Goal: Task Accomplishment & Management: Manage account settings

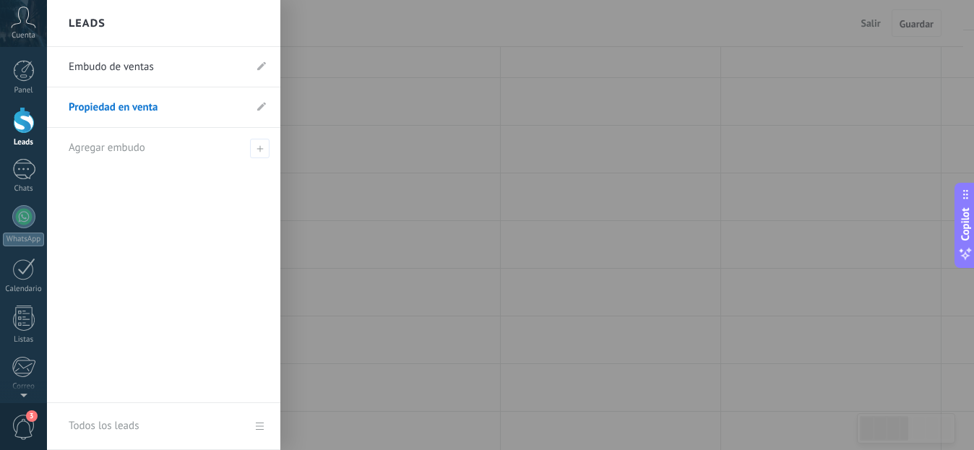
click at [18, 124] on div at bounding box center [24, 120] width 22 height 27
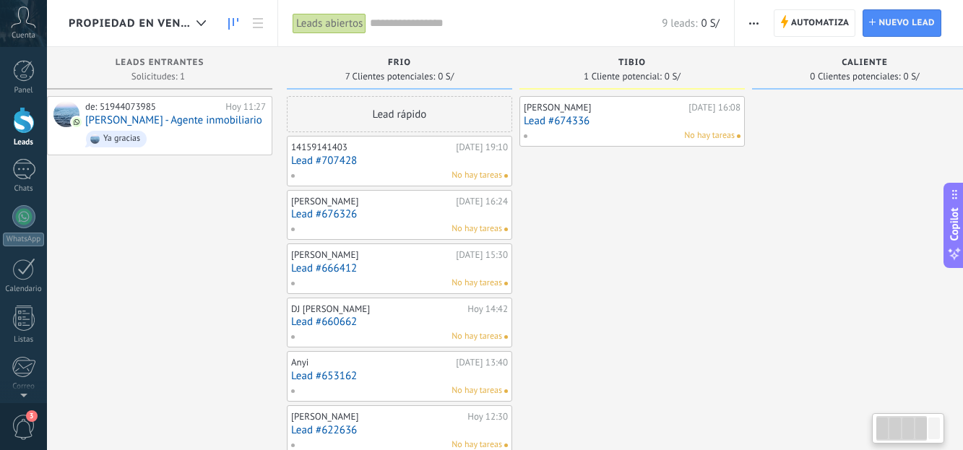
scroll to position [0, 21]
drag, startPoint x: 674, startPoint y: 259, endPoint x: 656, endPoint y: 289, distance: 35.3
click at [656, 289] on div "[PERSON_NAME] [DATE] 16:08 Lead #674336 No hay tareas" at bounding box center [632, 302] width 225 height 413
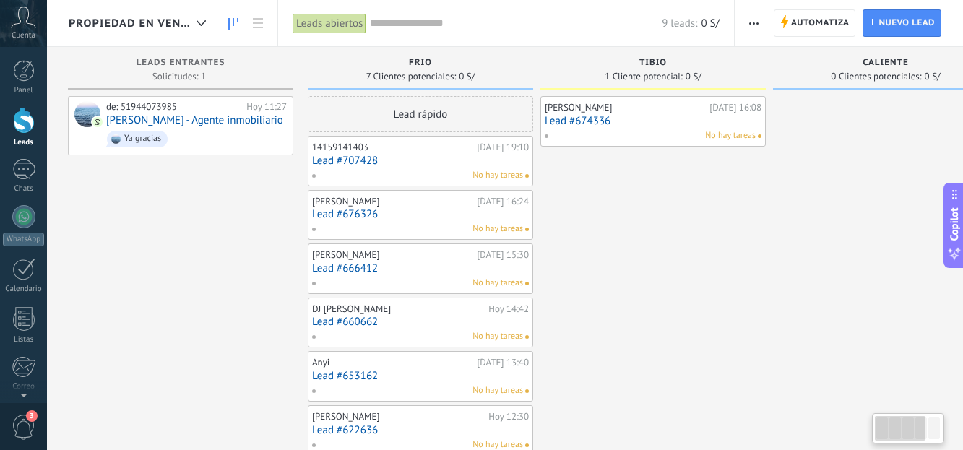
scroll to position [0, 0]
drag, startPoint x: 566, startPoint y: 273, endPoint x: 634, endPoint y: 308, distance: 75.9
click at [634, 308] on div "[PERSON_NAME] [DATE] 16:08 Lead #674336 No hay tareas" at bounding box center [653, 302] width 225 height 413
drag, startPoint x: 608, startPoint y: 271, endPoint x: 610, endPoint y: 296, distance: 25.4
click at [610, 296] on div "[PERSON_NAME] [DATE] 16:08 Lead #674336 No hay tareas" at bounding box center [652, 302] width 225 height 413
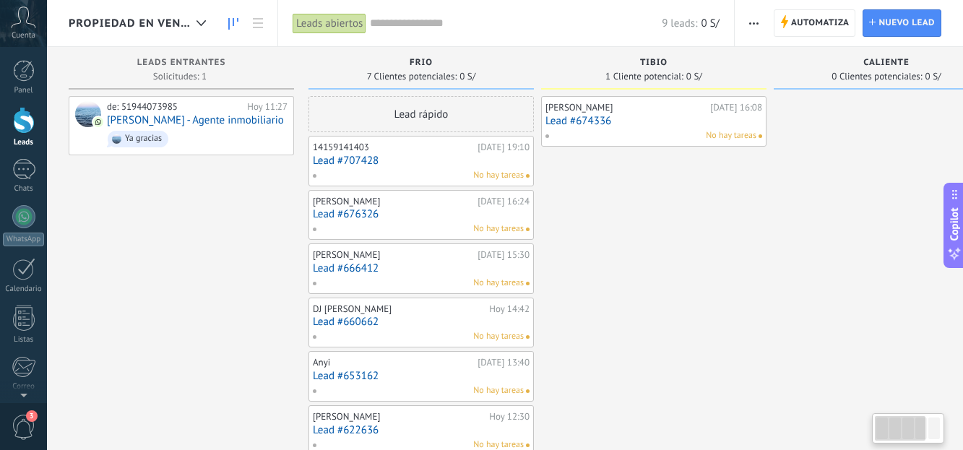
drag, startPoint x: 610, startPoint y: 296, endPoint x: 681, endPoint y: 317, distance: 73.1
click at [681, 317] on div "[PERSON_NAME] [DATE] 16:08 Lead #674336 No hay tareas" at bounding box center [653, 302] width 225 height 413
drag, startPoint x: 647, startPoint y: 276, endPoint x: 689, endPoint y: 287, distance: 43.3
click at [689, 287] on div "[PERSON_NAME] [DATE] 16:08 Lead #674336 No hay tareas" at bounding box center [653, 302] width 225 height 413
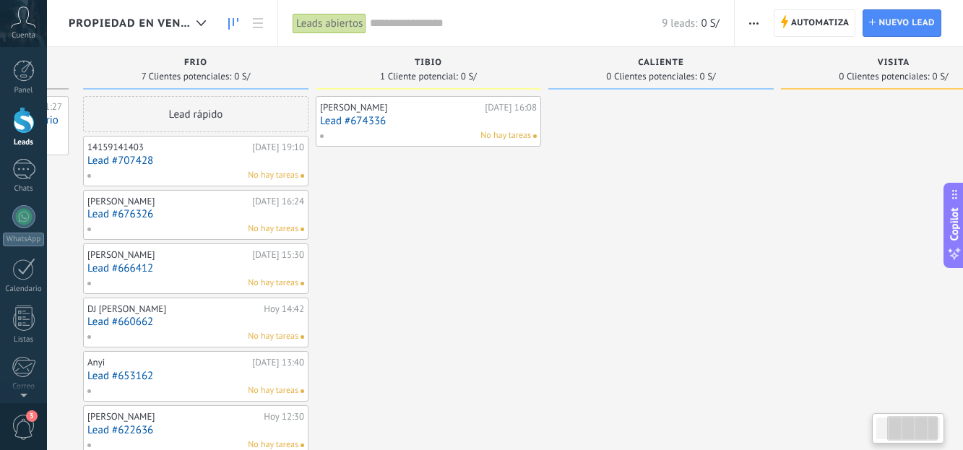
scroll to position [0, 233]
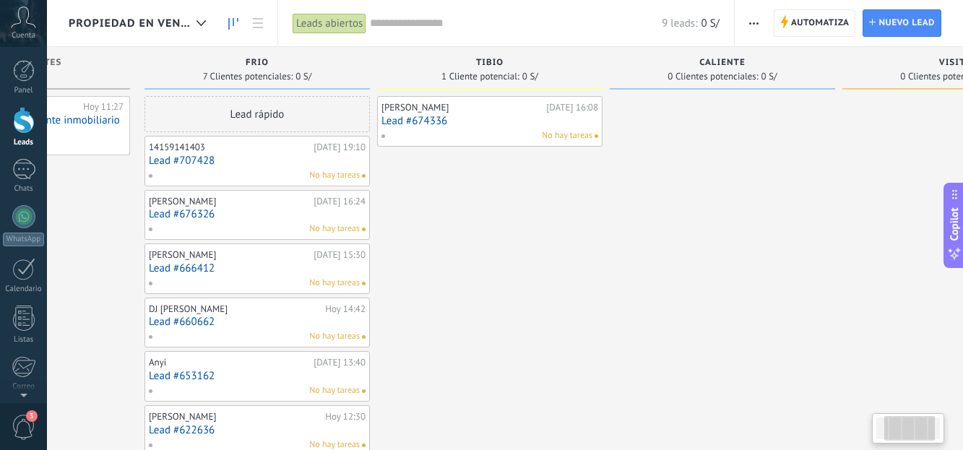
drag, startPoint x: 652, startPoint y: 233, endPoint x: 496, endPoint y: 237, distance: 156.8
click at [496, 237] on div "[PERSON_NAME] [DATE] 16:08 Lead #674336 No hay tareas" at bounding box center [489, 302] width 225 height 413
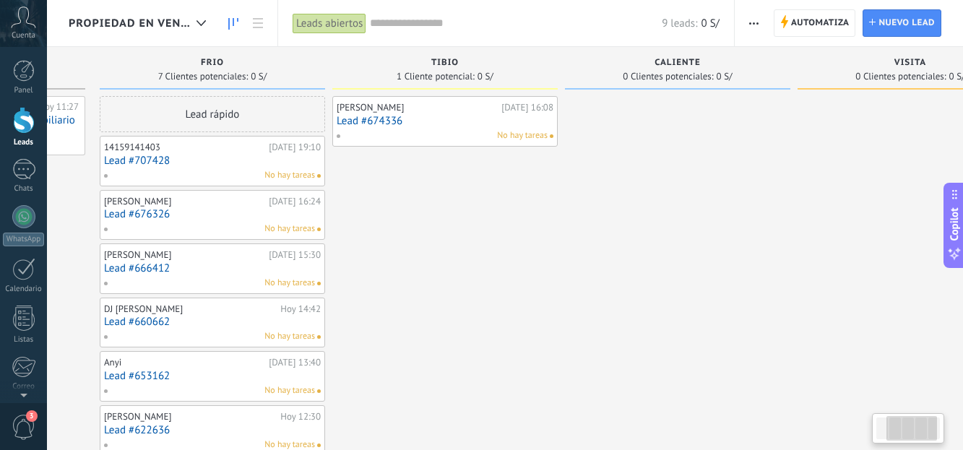
drag, startPoint x: 496, startPoint y: 237, endPoint x: 452, endPoint y: 234, distance: 43.4
click at [452, 234] on div "[PERSON_NAME] [DATE] 16:08 Lead #674336 No hay tareas" at bounding box center [444, 302] width 225 height 413
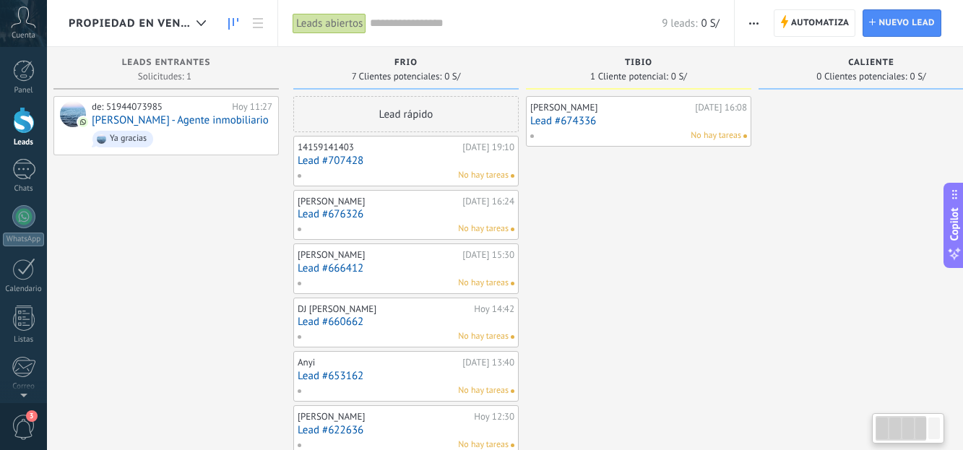
scroll to position [0, 16]
drag, startPoint x: 431, startPoint y: 217, endPoint x: 673, endPoint y: 256, distance: 245.0
click at [673, 256] on div "[PERSON_NAME] [DATE] 16:08 Lead #674336 No hay tareas" at bounding box center [637, 302] width 225 height 413
click at [820, 24] on span "Automatiza" at bounding box center [820, 23] width 59 height 26
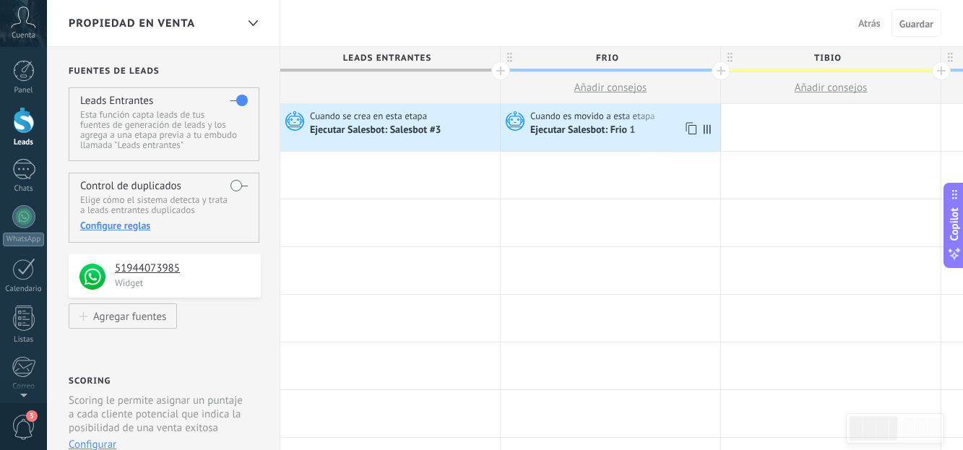
click at [569, 142] on div "Cuando es movido a esta etapa Ejecutar [PERSON_NAME]: Frio 1" at bounding box center [611, 127] width 220 height 47
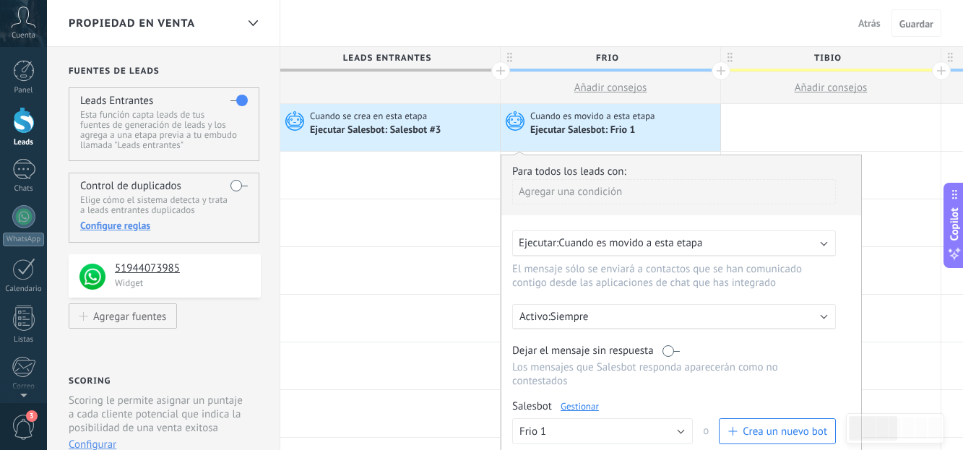
click at [579, 404] on link "Gestionar" at bounding box center [580, 406] width 38 height 12
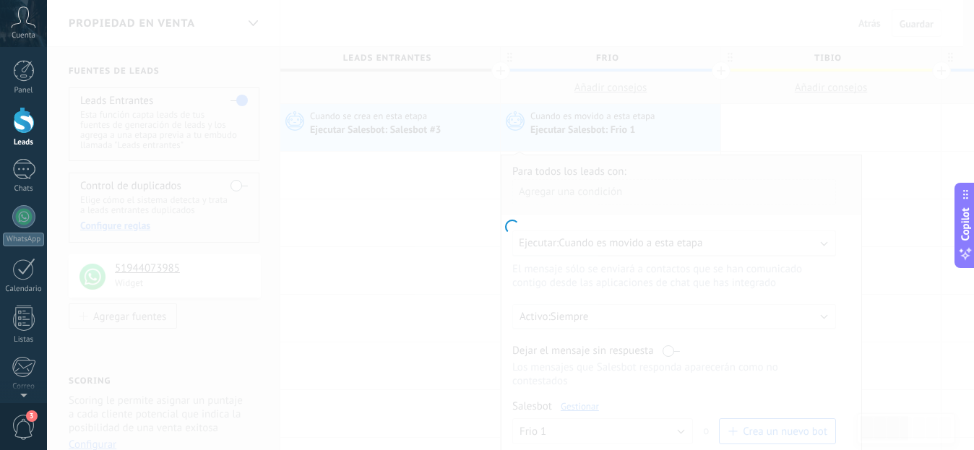
type input "******"
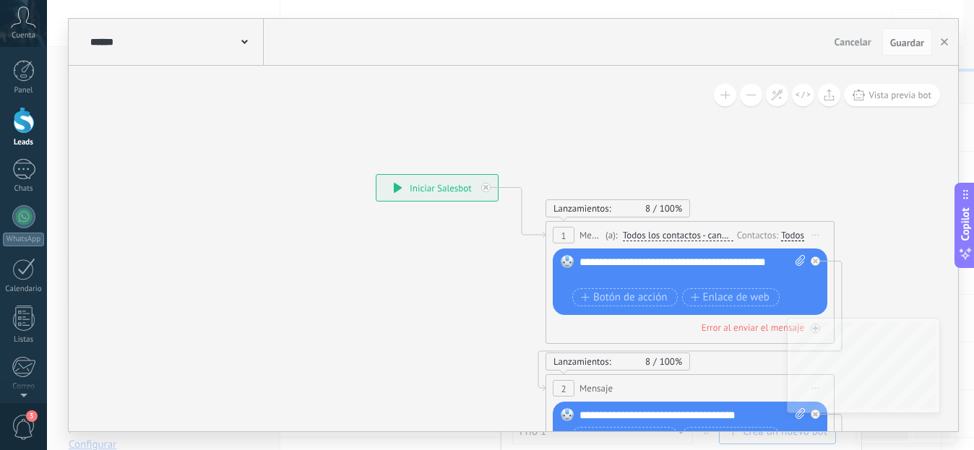
drag, startPoint x: 884, startPoint y: 233, endPoint x: 782, endPoint y: 204, distance: 106.1
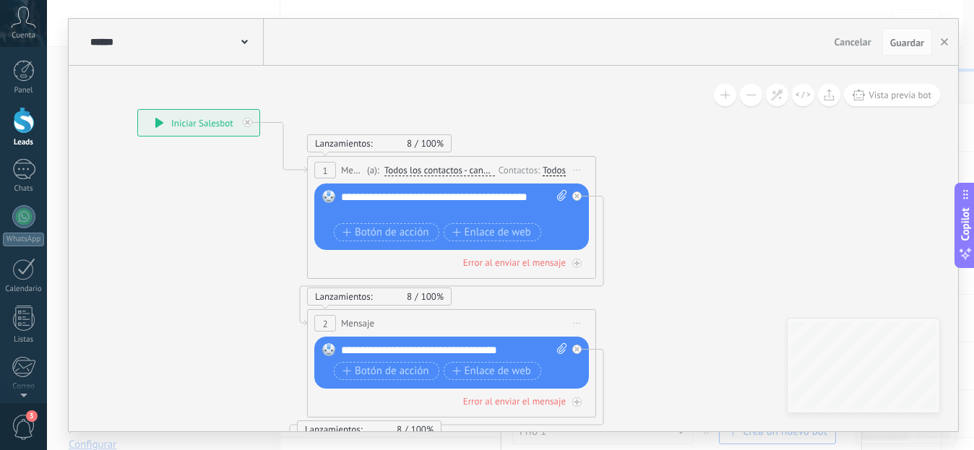
drag, startPoint x: 820, startPoint y: 183, endPoint x: 709, endPoint y: 200, distance: 111.9
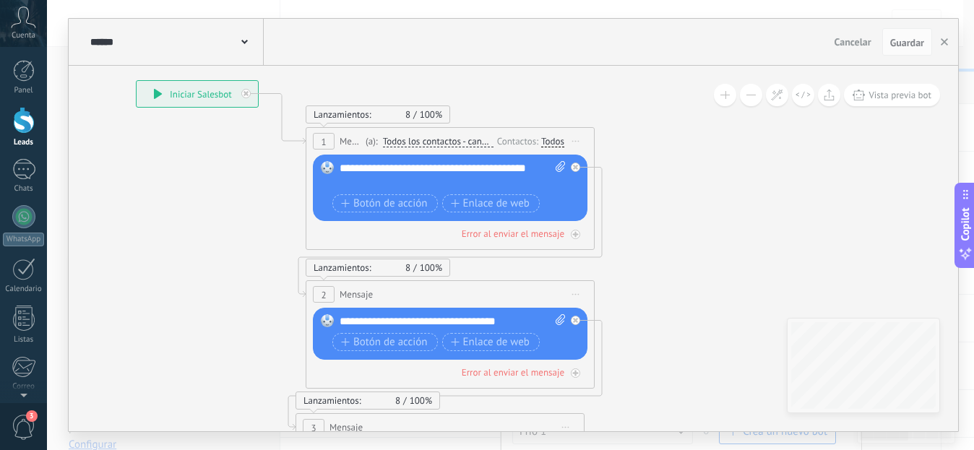
drag, startPoint x: 714, startPoint y: 205, endPoint x: 615, endPoint y: 155, distance: 111.1
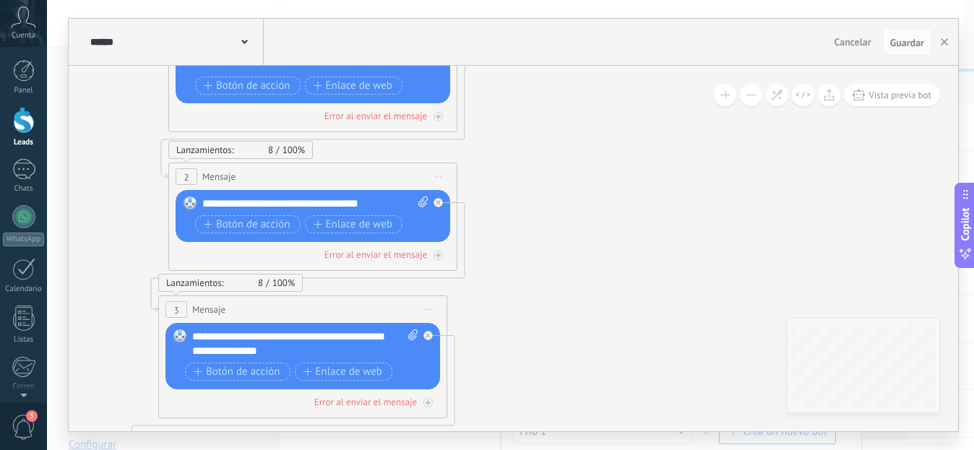
drag, startPoint x: 657, startPoint y: 218, endPoint x: 667, endPoint y: 227, distance: 13.3
click at [667, 227] on icon at bounding box center [443, 374] width 1613 height 1547
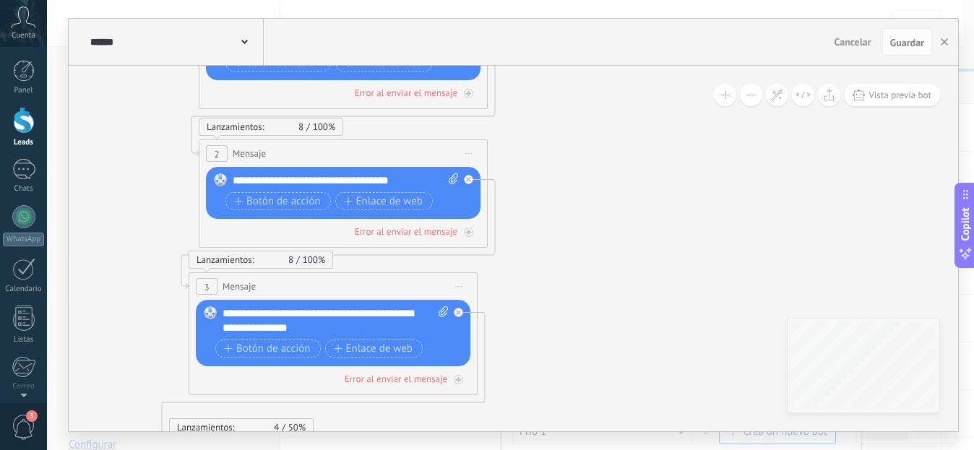
drag, startPoint x: 618, startPoint y: 222, endPoint x: 601, endPoint y: 121, distance: 102.5
click at [601, 121] on icon at bounding box center [474, 351] width 1613 height 1547
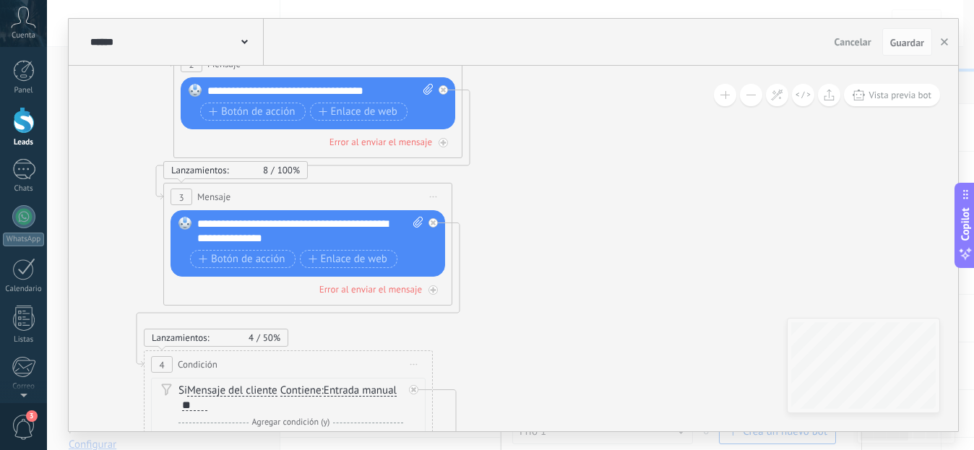
drag, startPoint x: 600, startPoint y: 223, endPoint x: 569, endPoint y: 131, distance: 97.1
click at [569, 131] on icon at bounding box center [448, 262] width 1613 height 1547
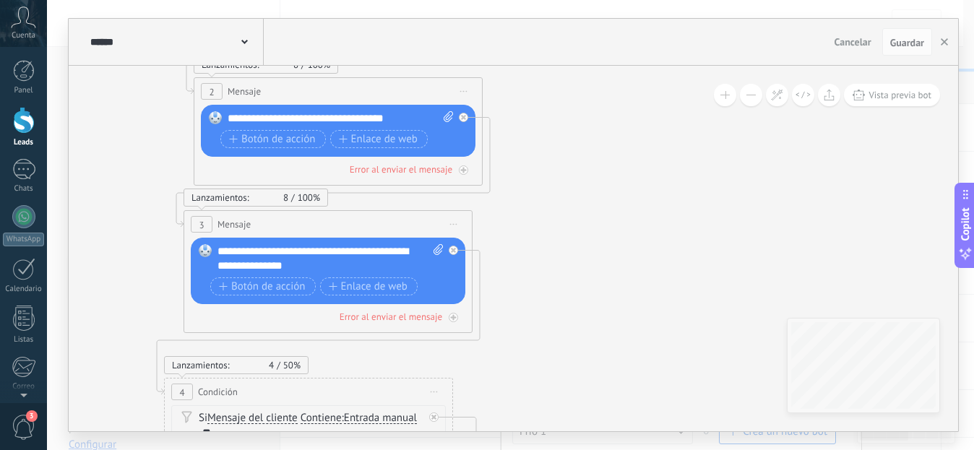
drag, startPoint x: 525, startPoint y: 186, endPoint x: 552, endPoint y: 223, distance: 44.9
click at [552, 223] on icon at bounding box center [469, 289] width 1613 height 1547
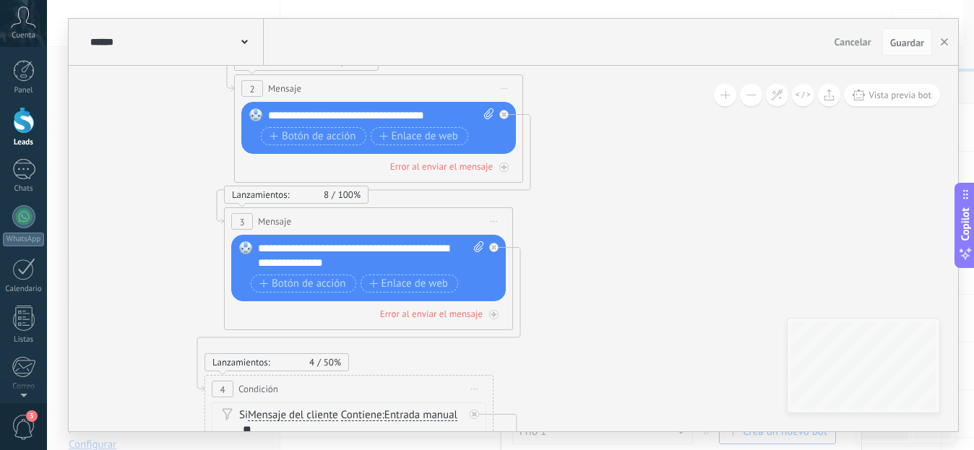
drag, startPoint x: 552, startPoint y: 223, endPoint x: 591, endPoint y: 215, distance: 39.7
click at [591, 215] on icon at bounding box center [509, 286] width 1613 height 1547
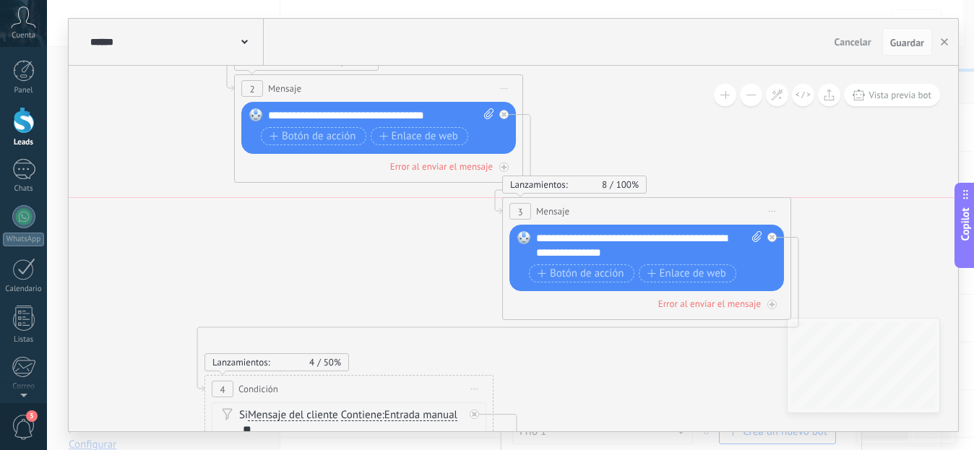
drag, startPoint x: 488, startPoint y: 220, endPoint x: 766, endPoint y: 203, distance: 278.6
click at [766, 203] on span "Iniciar vista previa aquí Cambiar nombre Duplicar [GEOGRAPHIC_DATA]" at bounding box center [772, 211] width 23 height 21
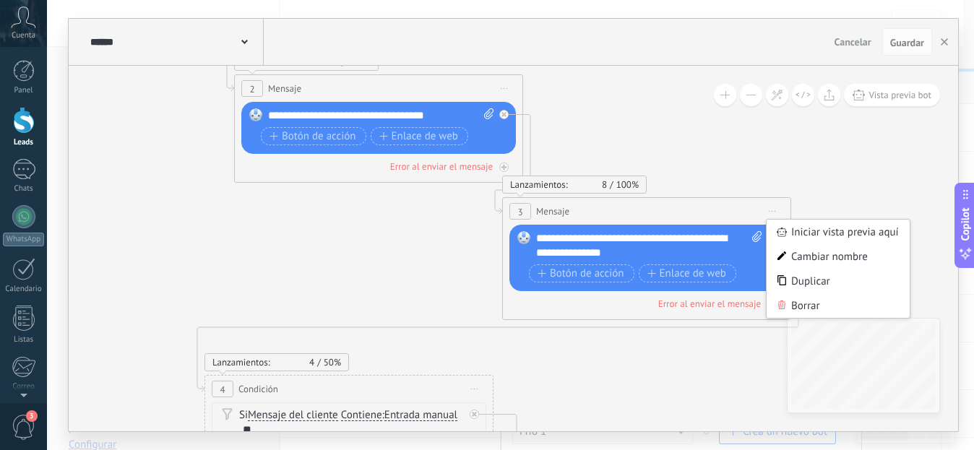
drag, startPoint x: 740, startPoint y: 197, endPoint x: 747, endPoint y: 207, distance: 11.8
click at [747, 207] on div "Lanzamientos: 8 100% Enviados: 8 Leídos: 0 3 Mensaje ******* (a): Todos los con…" at bounding box center [646, 258] width 289 height 123
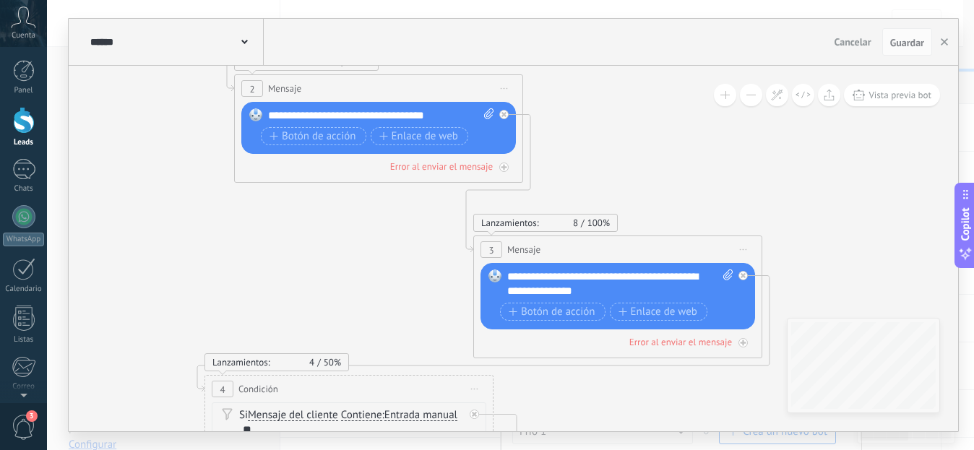
drag, startPoint x: 747, startPoint y: 207, endPoint x: 712, endPoint y: 245, distance: 51.7
click at [712, 245] on div "3 Mensaje ******* (a): Todos los contactos - canales seleccionados Todos los co…" at bounding box center [618, 249] width 288 height 27
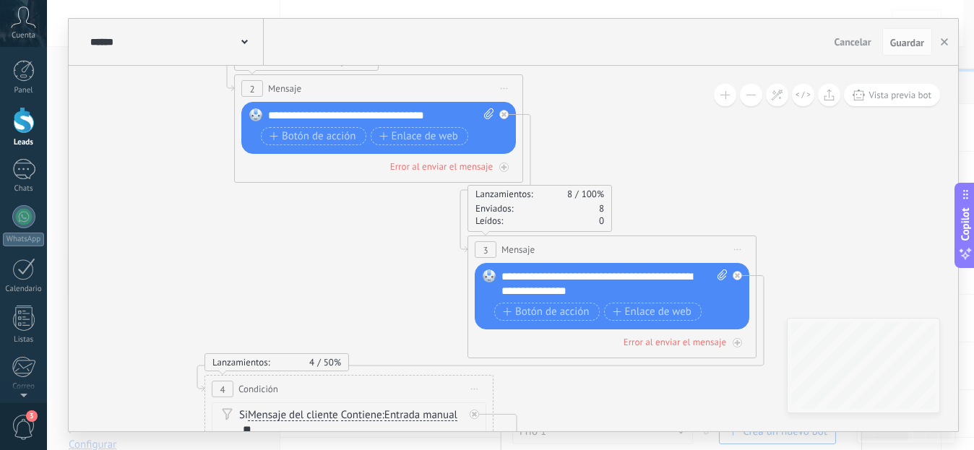
drag, startPoint x: 678, startPoint y: 196, endPoint x: 562, endPoint y: 182, distance: 117.1
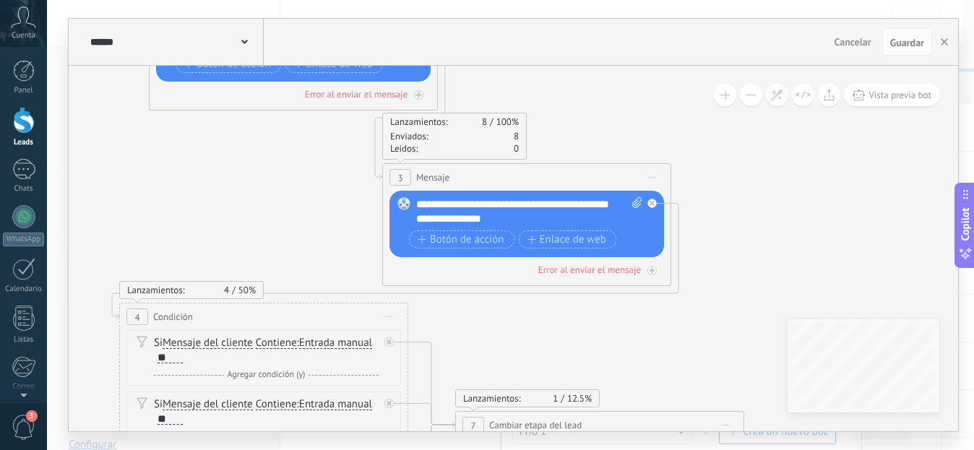
drag, startPoint x: 647, startPoint y: 169, endPoint x: 562, endPoint y: 95, distance: 112.7
click at [562, 95] on icon at bounding box center [424, 214] width 1613 height 1547
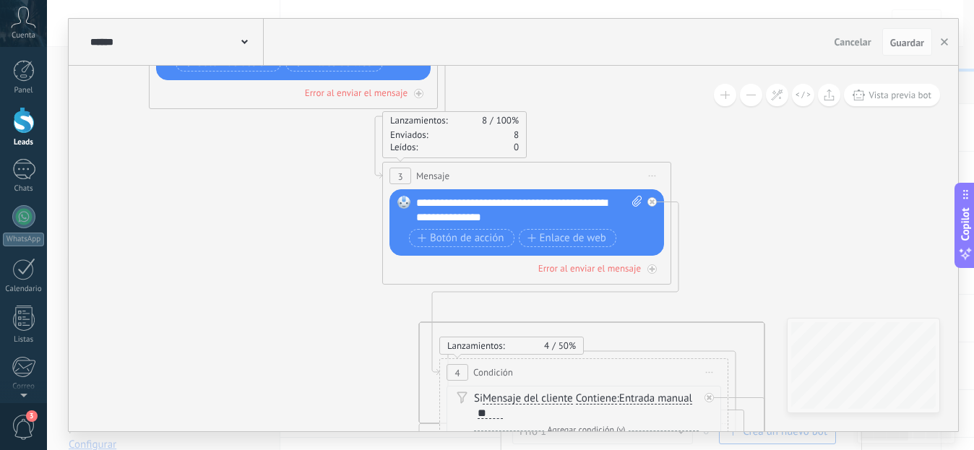
drag, startPoint x: 347, startPoint y: 310, endPoint x: 667, endPoint y: 367, distance: 325.1
click at [667, 367] on div "4 Condición ********* Iniciar vista previa aquí Cambiar nombre Duplicar [GEOGRA…" at bounding box center [584, 372] width 288 height 27
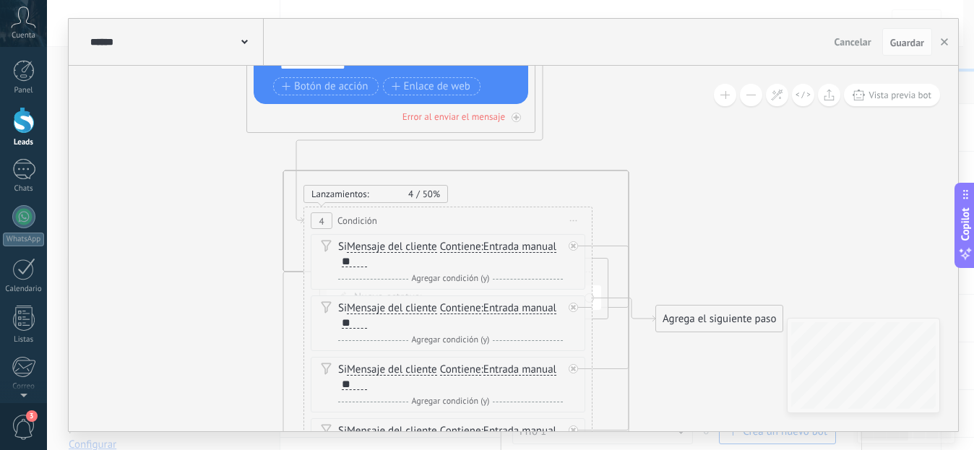
drag, startPoint x: 734, startPoint y: 255, endPoint x: 559, endPoint y: 90, distance: 240.2
click at [558, 90] on icon at bounding box center [288, 90] width 1613 height 1604
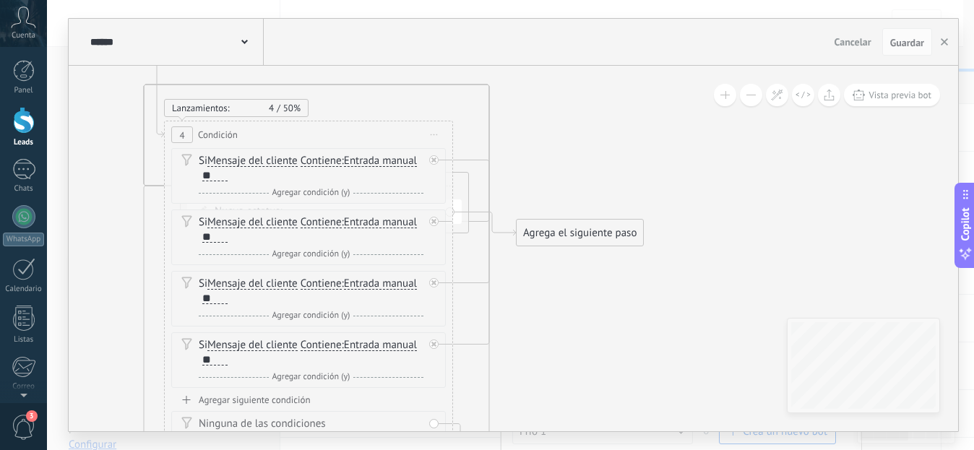
drag, startPoint x: 648, startPoint y: 189, endPoint x: 542, endPoint y: 110, distance: 132.2
click at [542, 110] on icon at bounding box center [149, 4] width 1613 height 1604
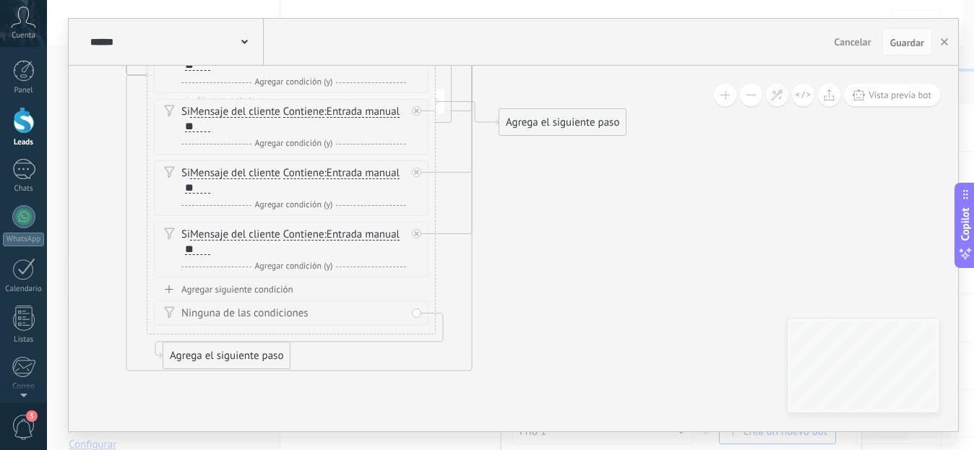
drag, startPoint x: 668, startPoint y: 250, endPoint x: 662, endPoint y: 154, distance: 96.3
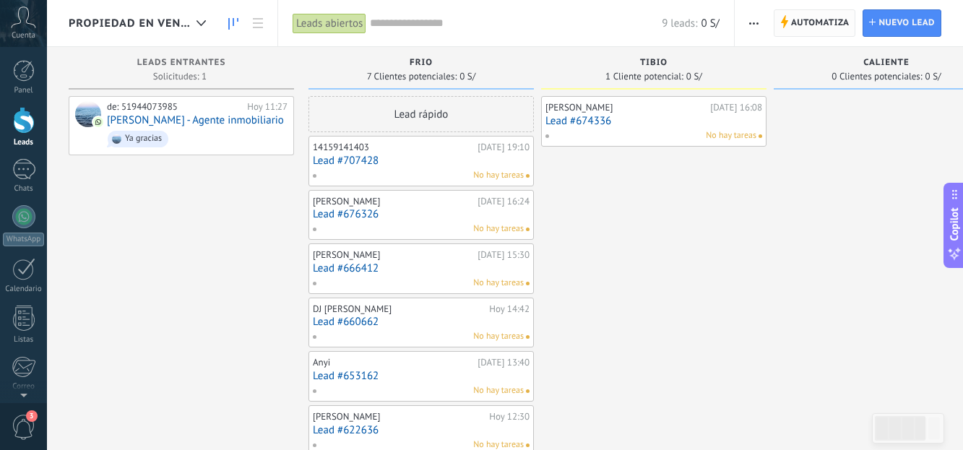
click at [821, 24] on span "Automatiza" at bounding box center [820, 23] width 59 height 26
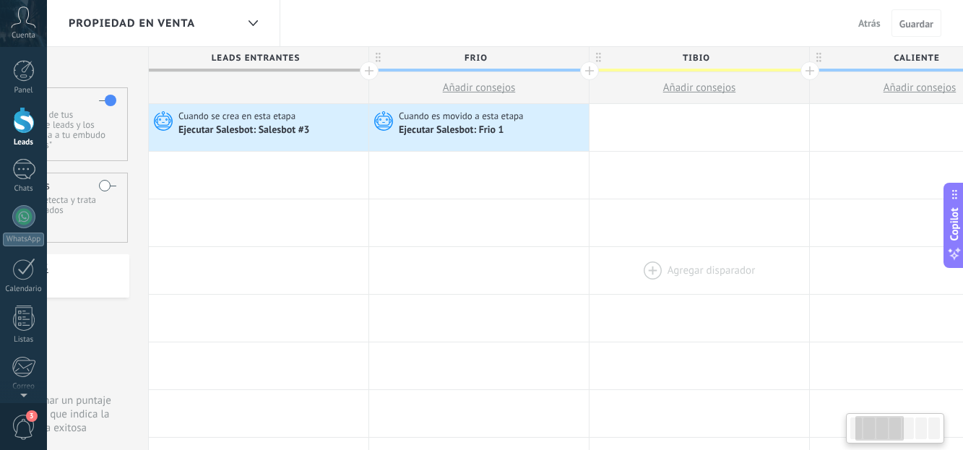
drag, startPoint x: 775, startPoint y: 218, endPoint x: 643, endPoint y: 251, distance: 136.1
click at [894, 28] on button "Guardar" at bounding box center [916, 22] width 50 height 27
click at [868, 25] on span "Atrás" at bounding box center [869, 23] width 22 height 13
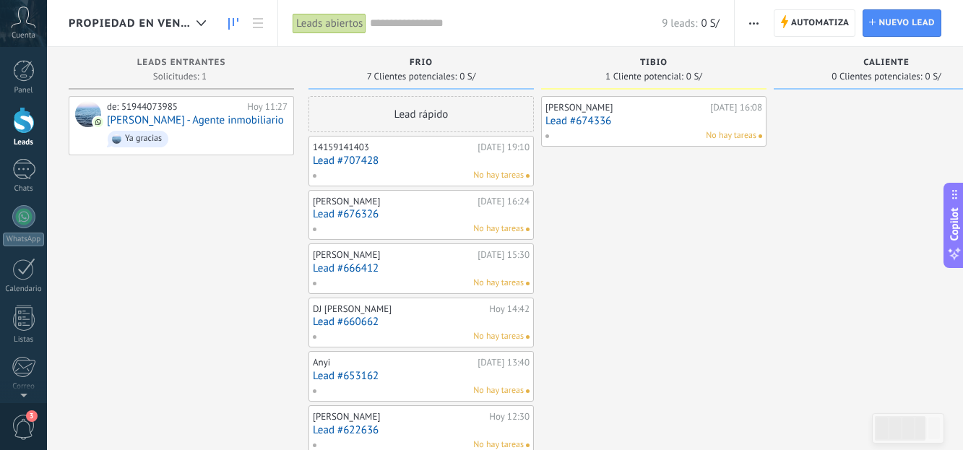
click at [772, 155] on div "Tibio 1 Cliente potencial: 0 S/ [PERSON_NAME] [DATE] 16:08 Lead #674336 No hay …" at bounding box center [657, 278] width 233 height 462
click at [821, 16] on span "Automatiza" at bounding box center [820, 23] width 59 height 26
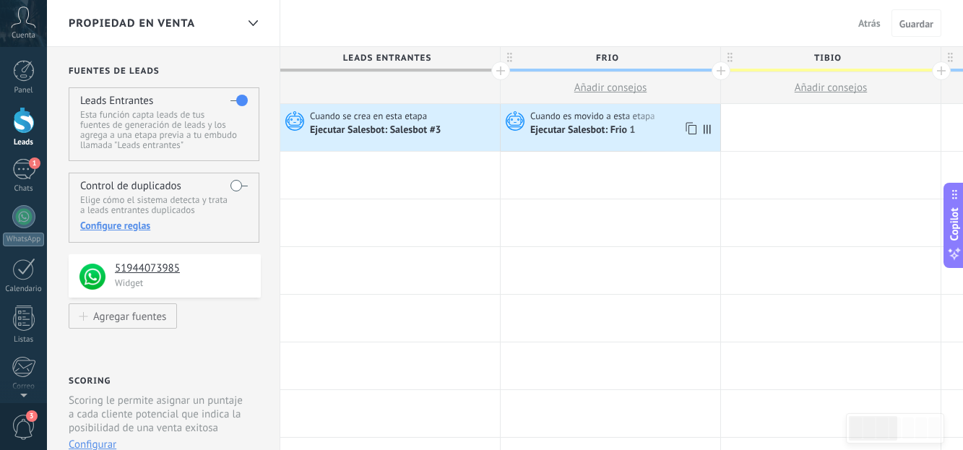
click at [669, 137] on div "Ejecutar Salesbot: Frio 1" at bounding box center [623, 130] width 186 height 14
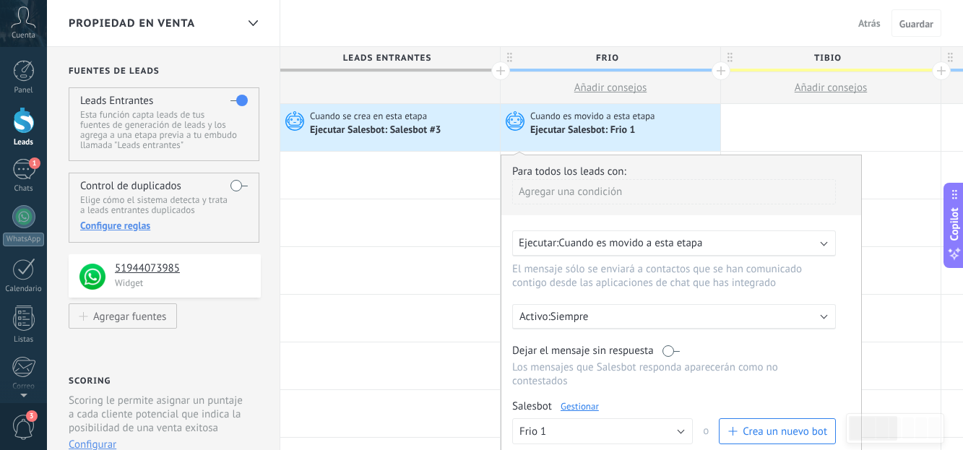
click at [585, 411] on link "Gestionar" at bounding box center [580, 406] width 38 height 12
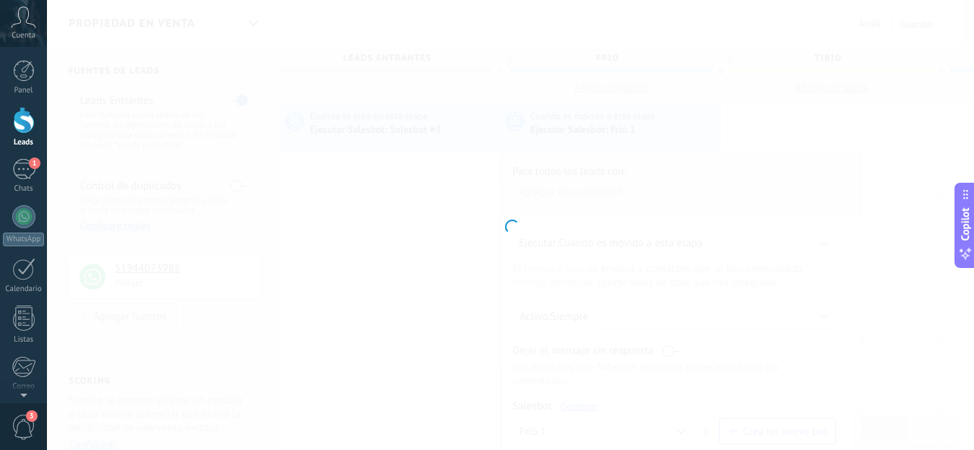
type input "******"
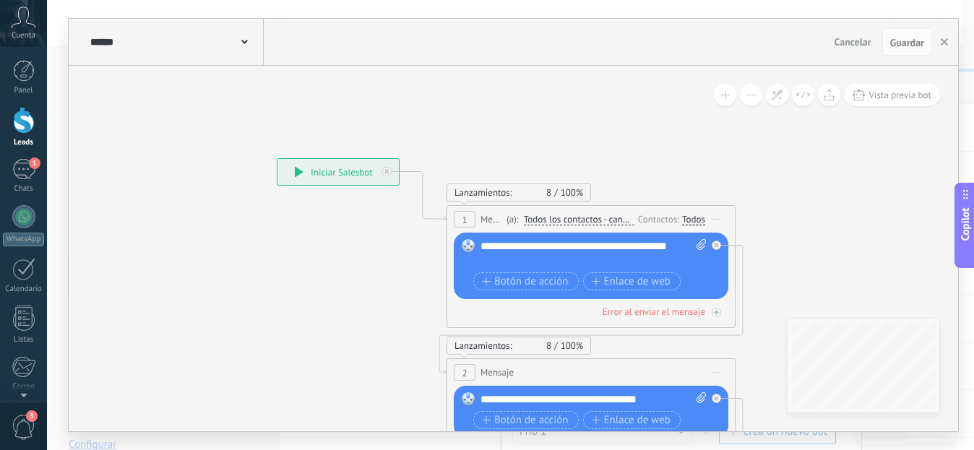
drag, startPoint x: 769, startPoint y: 186, endPoint x: 543, endPoint y: 131, distance: 232.7
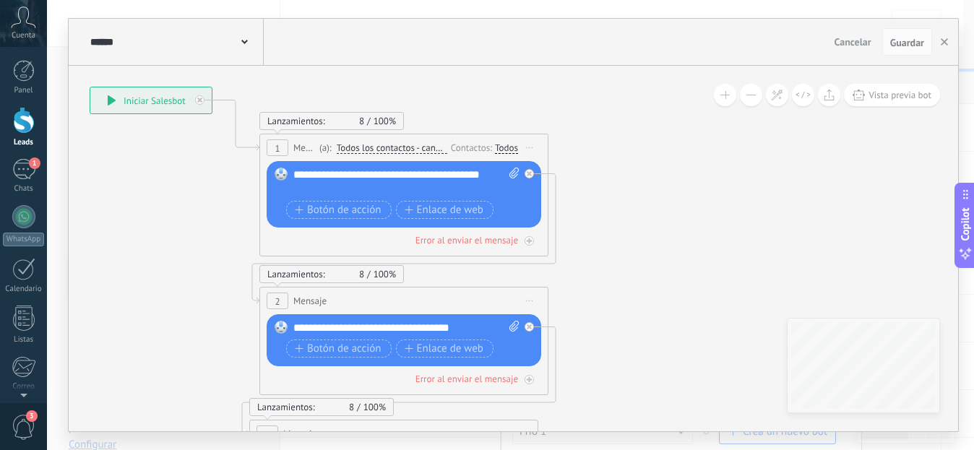
drag, startPoint x: 679, startPoint y: 155, endPoint x: 619, endPoint y: 121, distance: 68.9
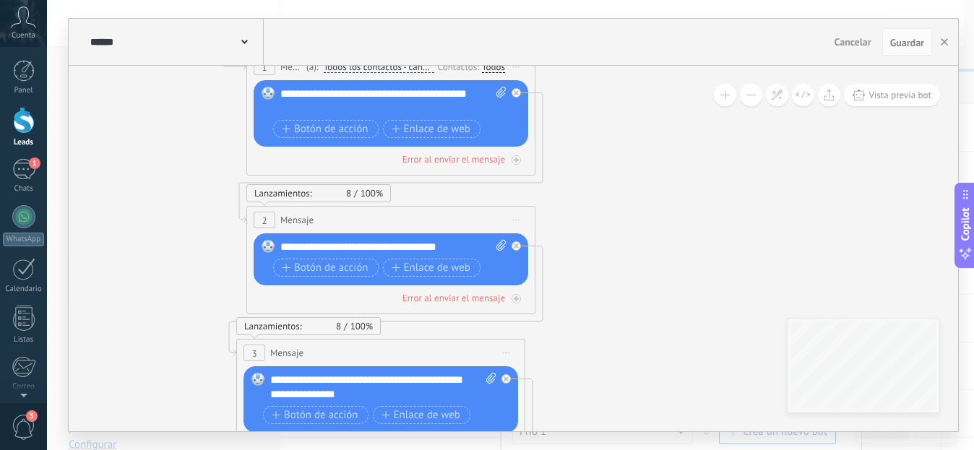
drag, startPoint x: 628, startPoint y: 235, endPoint x: 624, endPoint y: 282, distance: 47.1
click at [615, 168] on icon at bounding box center [458, 432] width 1487 height 1575
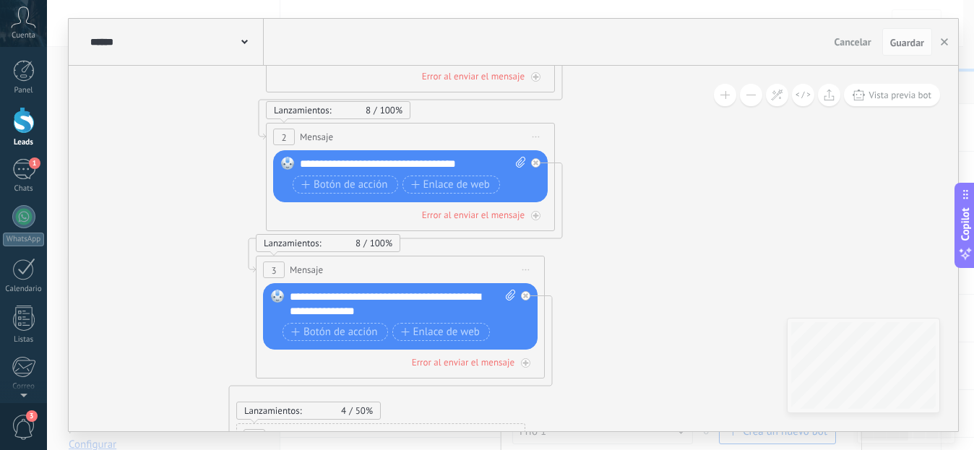
drag, startPoint x: 624, startPoint y: 282, endPoint x: 641, endPoint y: 232, distance: 53.2
click at [660, 146] on icon at bounding box center [478, 348] width 1487 height 1575
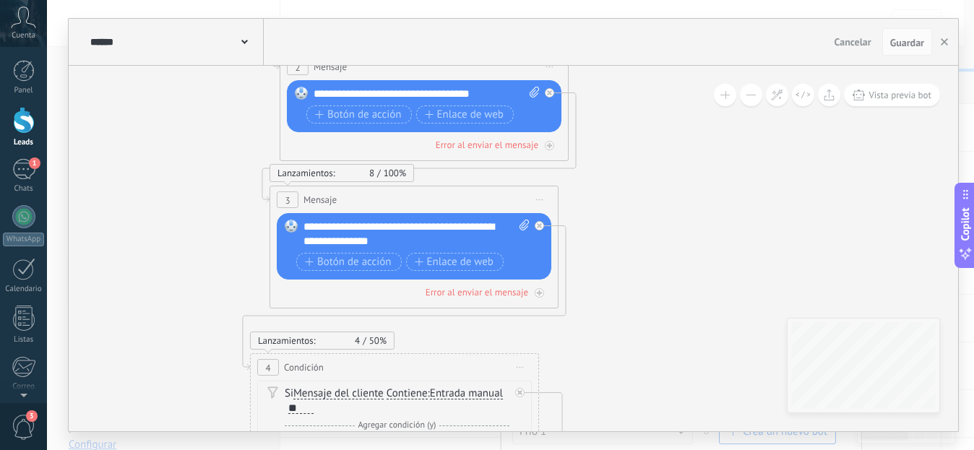
drag, startPoint x: 627, startPoint y: 292, endPoint x: 616, endPoint y: 163, distance: 129.0
click at [616, 163] on icon at bounding box center [555, 264] width 1613 height 1547
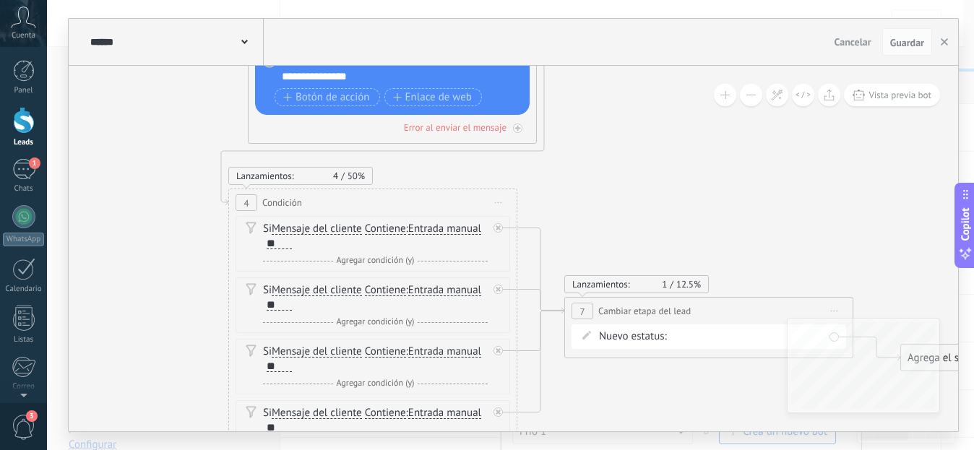
drag, startPoint x: 631, startPoint y: 290, endPoint x: 614, endPoint y: 173, distance: 118.3
click at [614, 173] on icon at bounding box center [533, 100] width 1613 height 1547
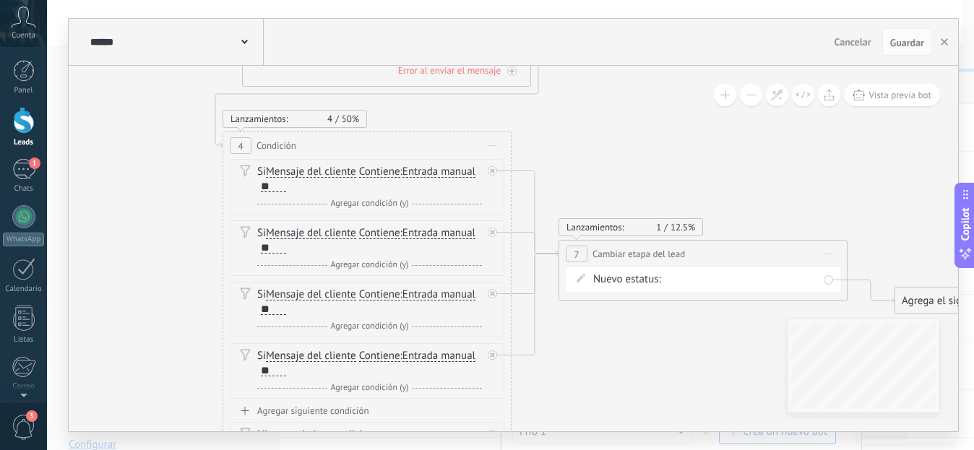
drag, startPoint x: 625, startPoint y: 260, endPoint x: 583, endPoint y: 188, distance: 83.5
click at [592, 247] on span "Cambiar etapa del lead" at bounding box center [638, 254] width 92 height 14
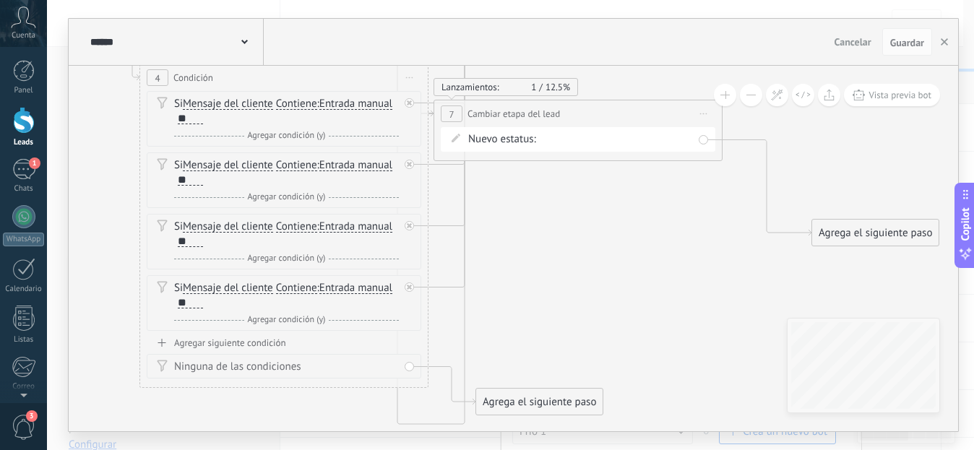
drag, startPoint x: 667, startPoint y: 266, endPoint x: 589, endPoint y: 201, distance: 101.6
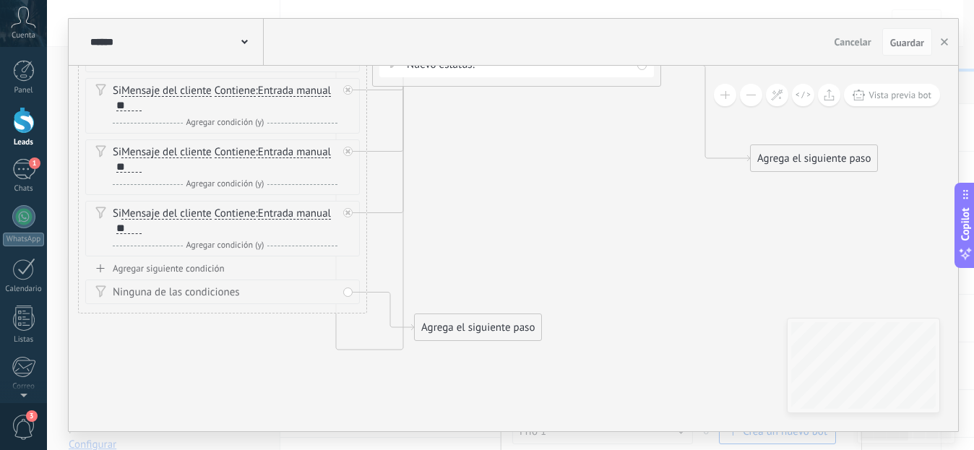
drag, startPoint x: 659, startPoint y: 290, endPoint x: 590, endPoint y: 178, distance: 131.1
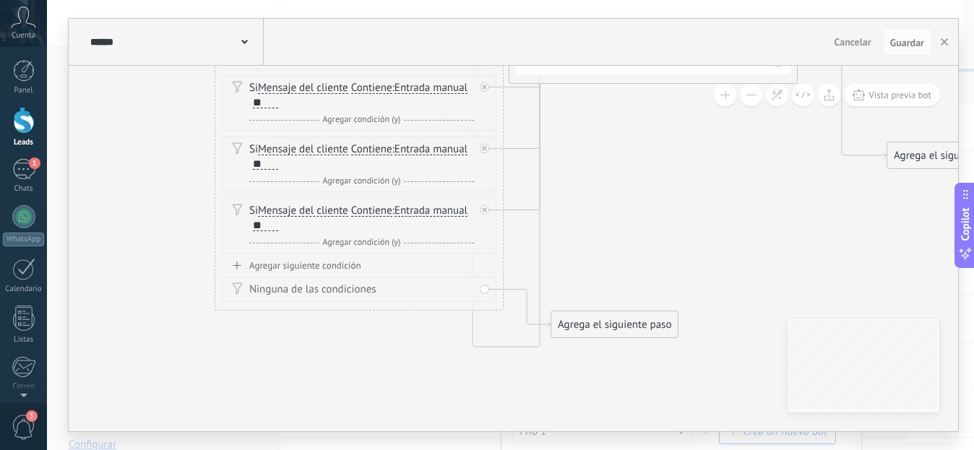
drag, startPoint x: 587, startPoint y: 261, endPoint x: 743, endPoint y: 321, distance: 166.8
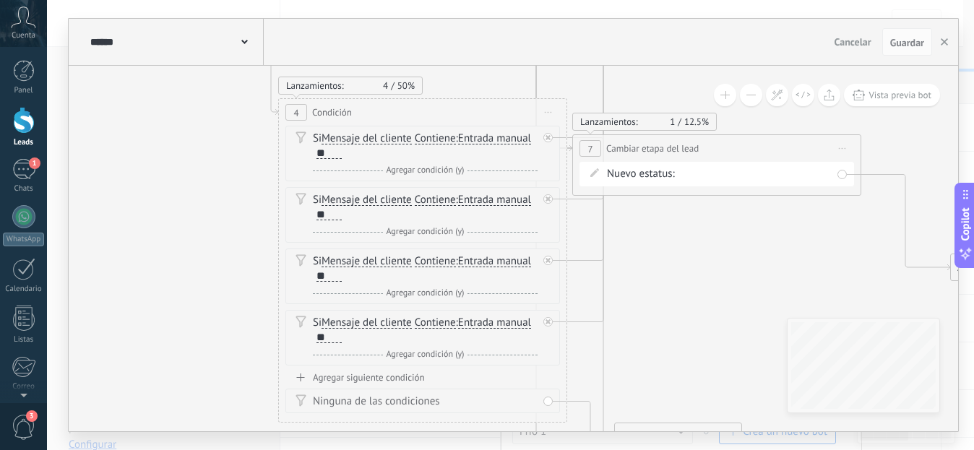
drag, startPoint x: 640, startPoint y: 212, endPoint x: 712, endPoint y: 338, distance: 145.3
click at [712, 337] on icon at bounding box center [583, 9] width 1613 height 1547
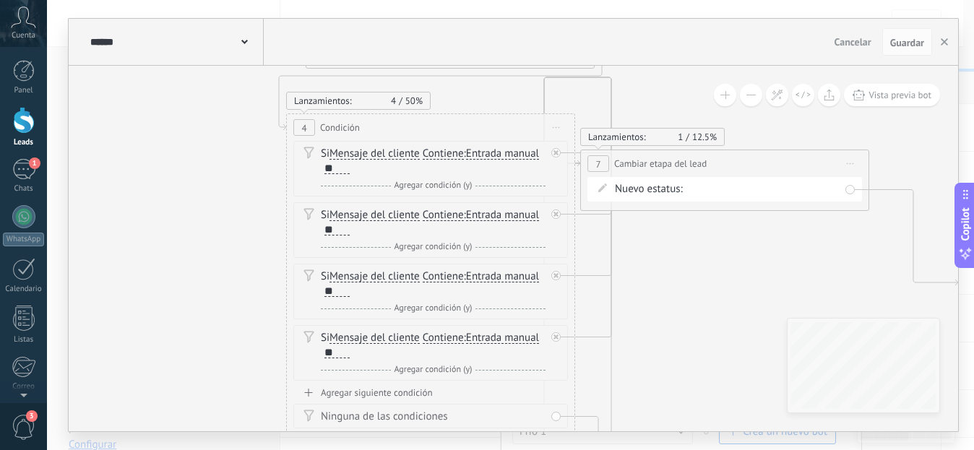
drag, startPoint x: 700, startPoint y: 195, endPoint x: 699, endPoint y: 347, distance: 152.4
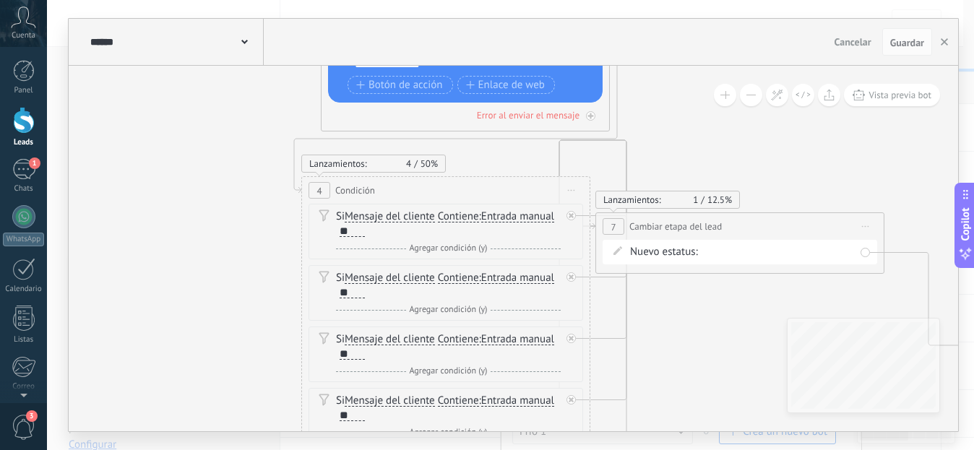
drag, startPoint x: 693, startPoint y: 273, endPoint x: 702, endPoint y: 358, distance: 85.0
click at [702, 358] on icon at bounding box center [606, 87] width 1613 height 1547
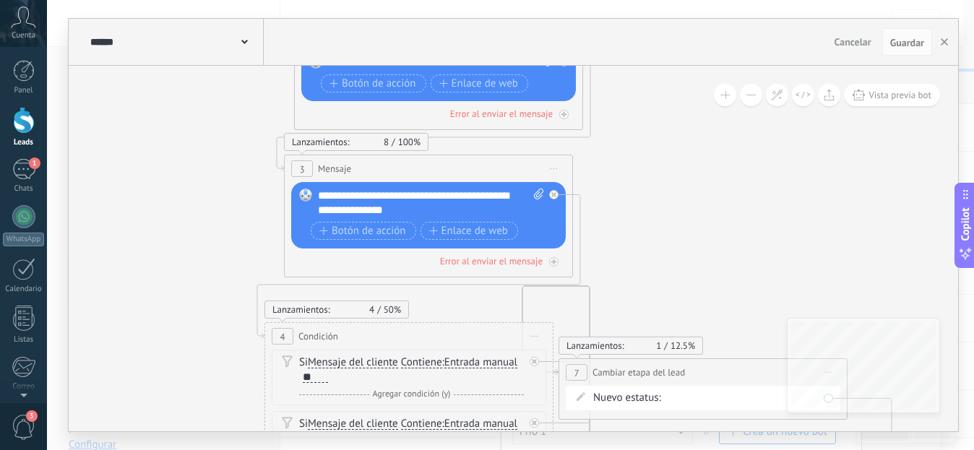
drag, startPoint x: 712, startPoint y: 160, endPoint x: 668, endPoint y: 314, distance: 160.1
click at [670, 314] on icon at bounding box center [569, 233] width 1613 height 1547
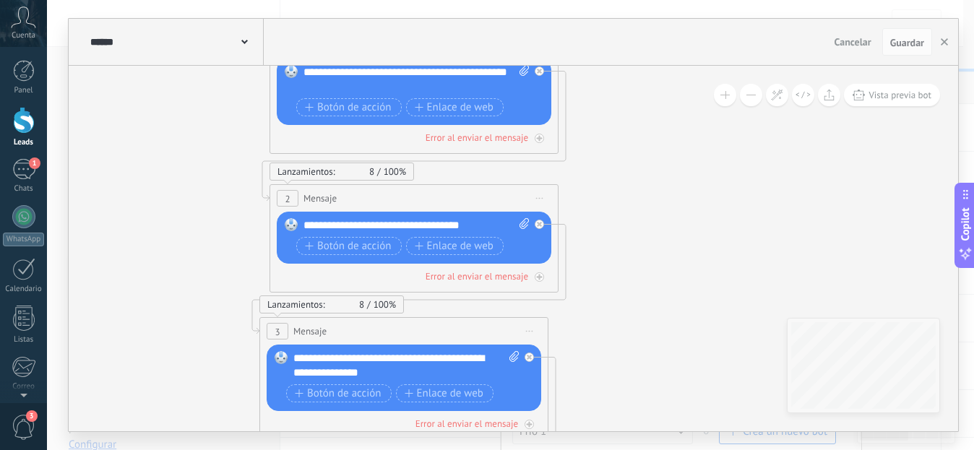
drag, startPoint x: 649, startPoint y: 168, endPoint x: 632, endPoint y: 350, distance: 182.8
click at [632, 352] on icon at bounding box center [544, 396] width 1613 height 1547
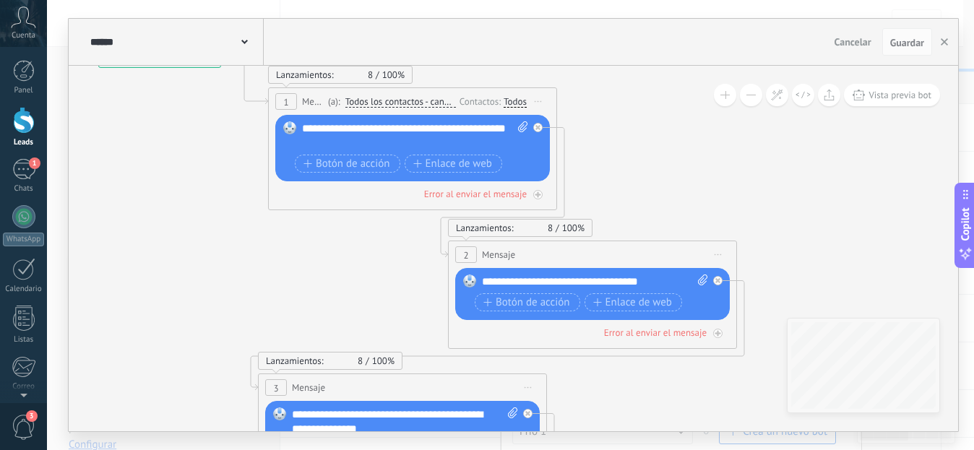
drag, startPoint x: 497, startPoint y: 249, endPoint x: 677, endPoint y: 245, distance: 179.9
click at [677, 245] on div "2 Mensaje ******* (a): Todos los contactos - canales seleccionados Todos los co…" at bounding box center [593, 254] width 288 height 27
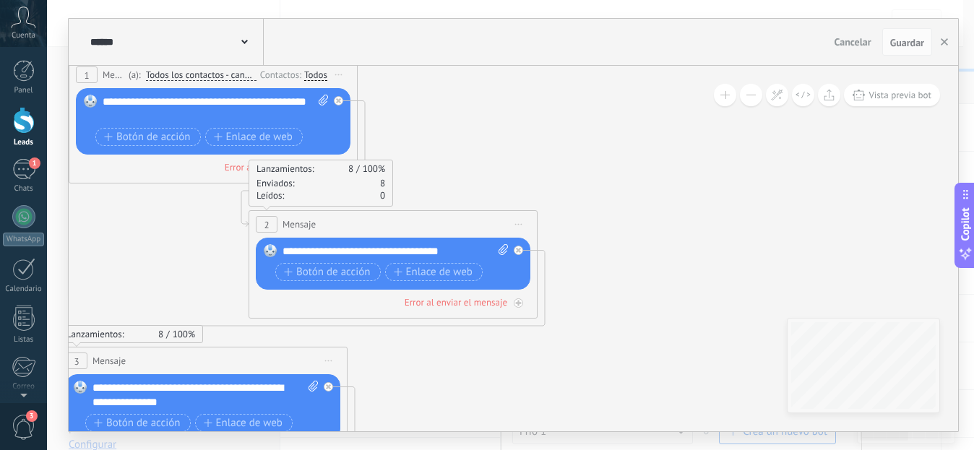
drag, startPoint x: 738, startPoint y: 169, endPoint x: 539, endPoint y: 142, distance: 201.3
click at [539, 142] on icon at bounding box center [344, 440] width 1613 height 1575
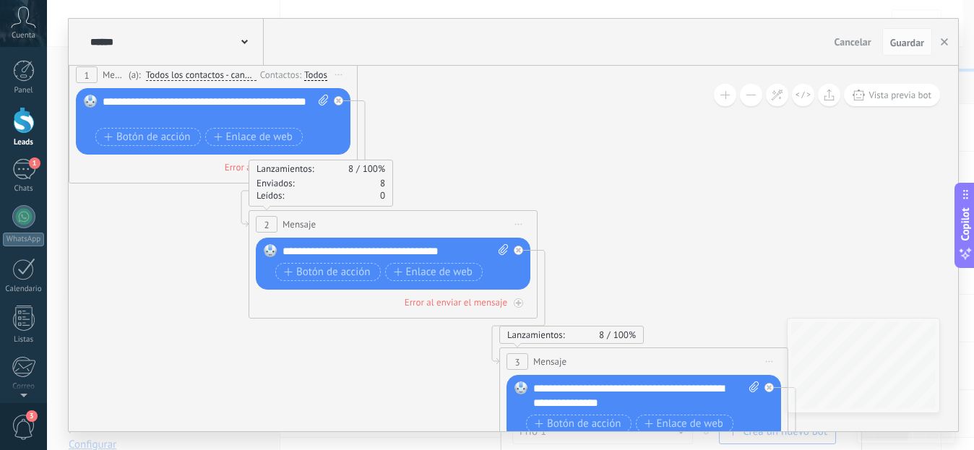
drag, startPoint x: 267, startPoint y: 359, endPoint x: 708, endPoint y: 359, distance: 440.7
click at [708, 359] on div "3 Mensaje ******* (a): Todos los contactos - canales seleccionados Todos los co…" at bounding box center [644, 361] width 288 height 27
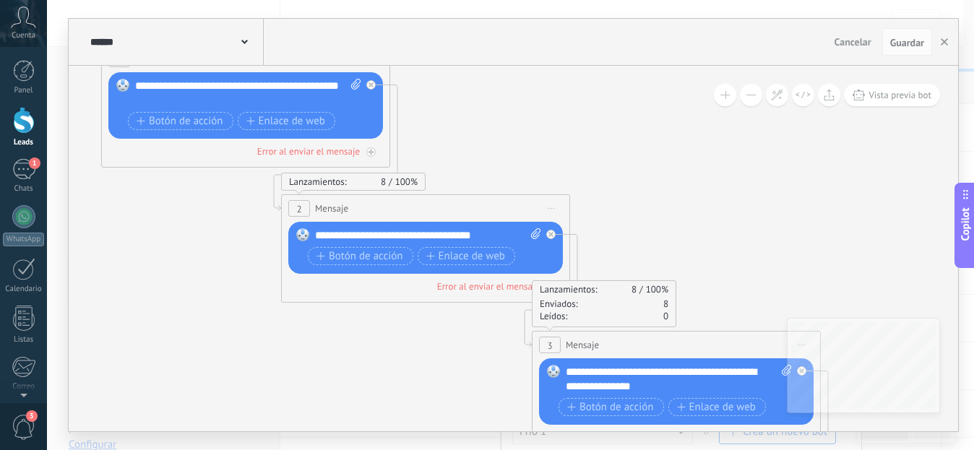
drag, startPoint x: 673, startPoint y: 249, endPoint x: 707, endPoint y: 231, distance: 39.1
click at [707, 230] on icon at bounding box center [376, 424] width 1613 height 1575
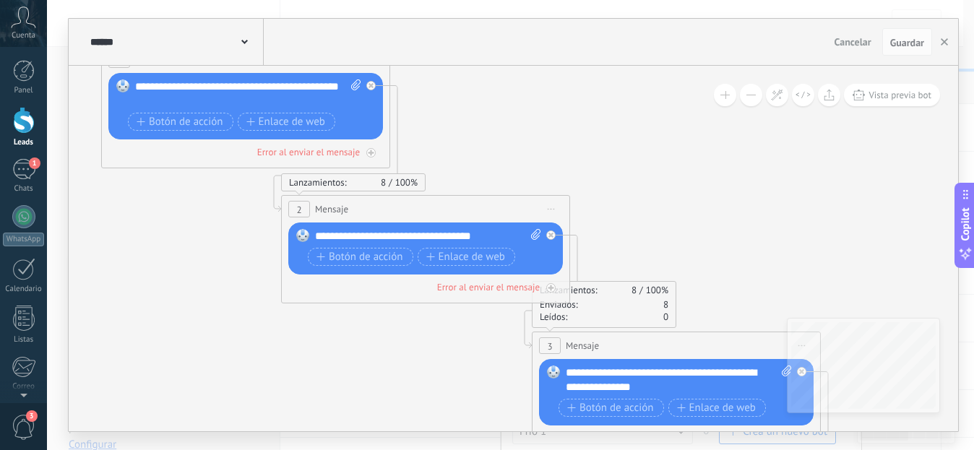
click at [499, 236] on div "**********" at bounding box center [428, 236] width 226 height 14
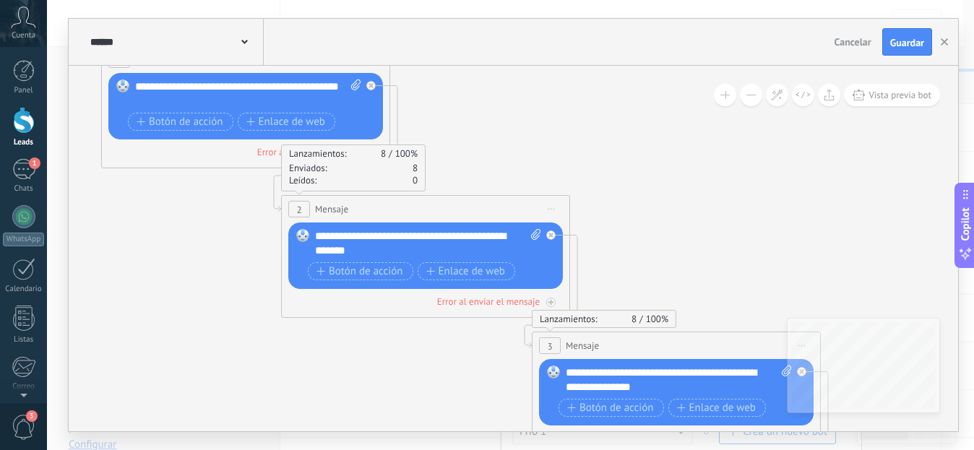
click at [670, 387] on div "**********" at bounding box center [679, 380] width 226 height 29
click at [373, 248] on div "**********" at bounding box center [428, 243] width 226 height 29
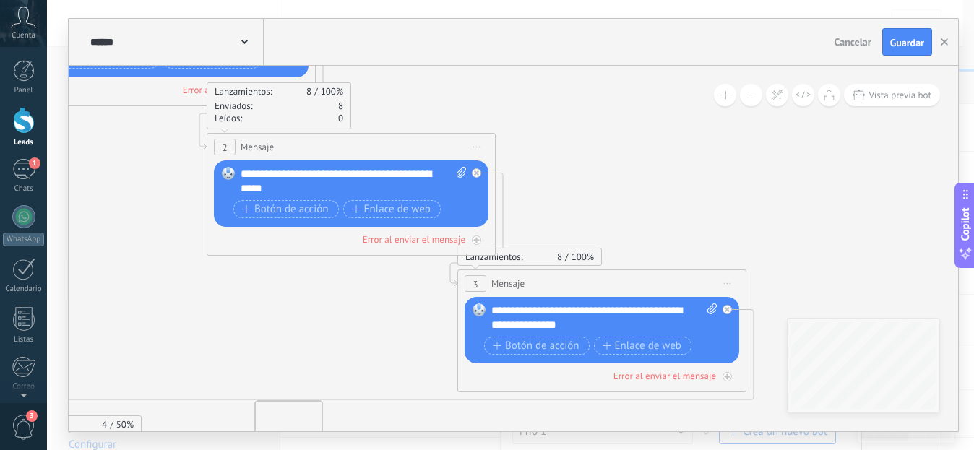
drag, startPoint x: 667, startPoint y: 219, endPoint x: 587, endPoint y: 147, distance: 107.4
click at [587, 147] on icon at bounding box center [302, 362] width 1613 height 1575
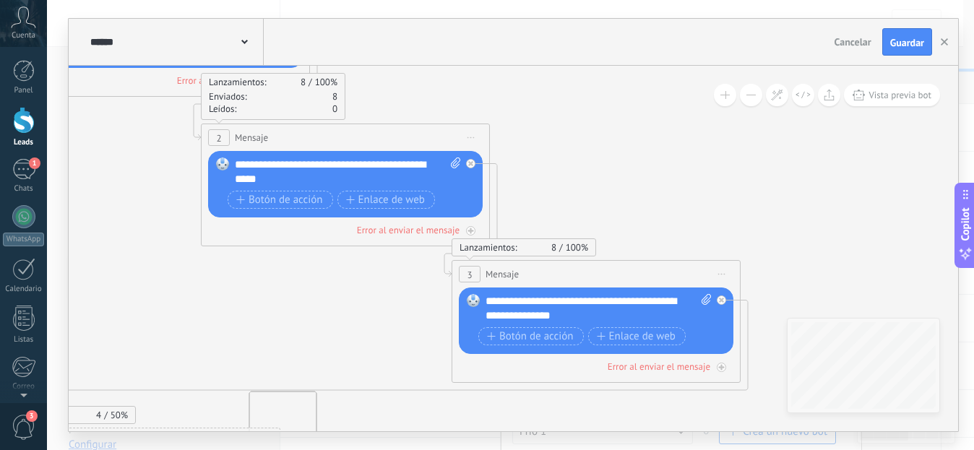
click at [587, 322] on div "**********" at bounding box center [598, 308] width 226 height 29
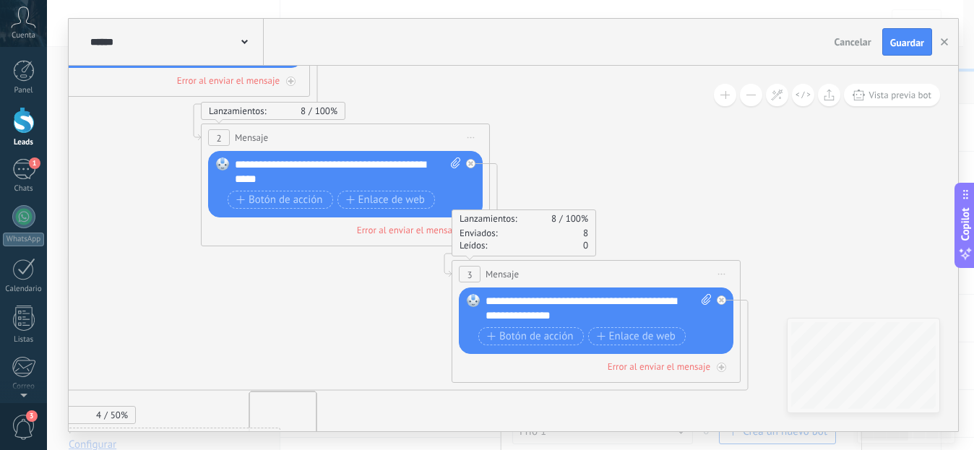
click at [592, 317] on div "**********" at bounding box center [598, 308] width 226 height 29
click at [559, 313] on div "**********" at bounding box center [598, 308] width 226 height 29
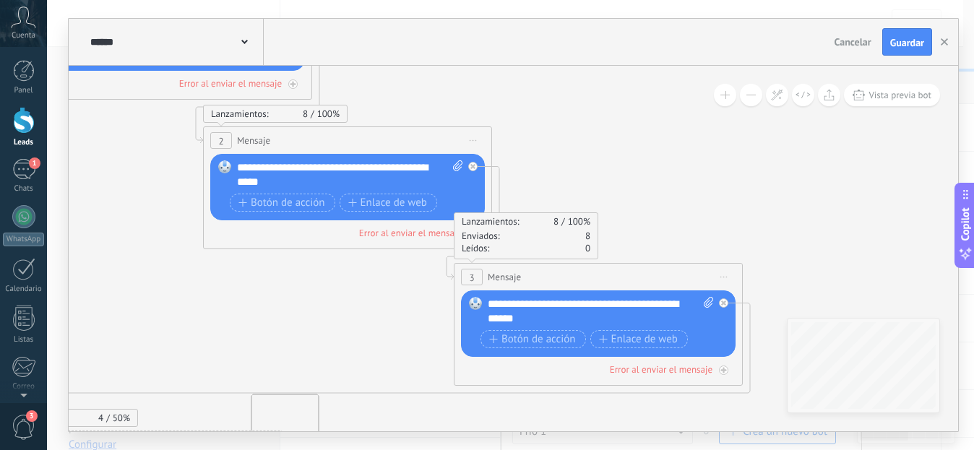
drag, startPoint x: 617, startPoint y: 180, endPoint x: 688, endPoint y: 241, distance: 93.7
click at [688, 241] on icon at bounding box center [298, 356] width 1613 height 1575
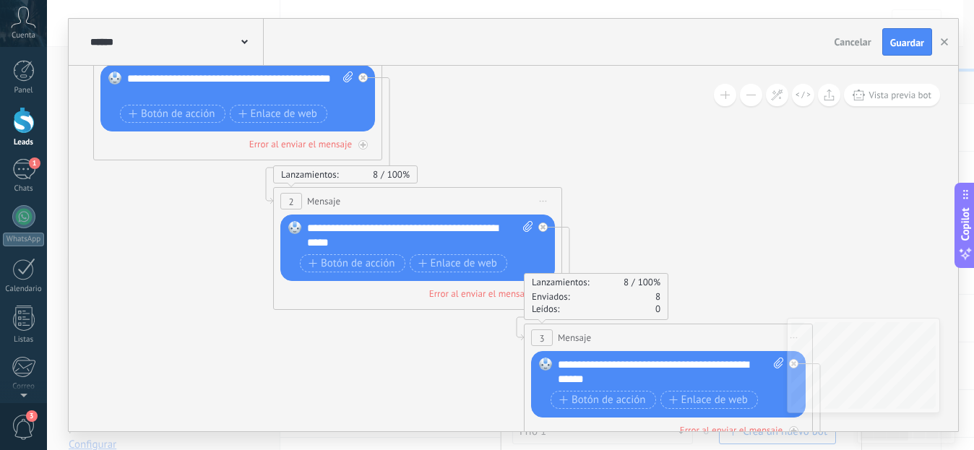
drag, startPoint x: 642, startPoint y: 162, endPoint x: 703, endPoint y: 210, distance: 77.7
click at [703, 210] on icon at bounding box center [368, 416] width 1613 height 1575
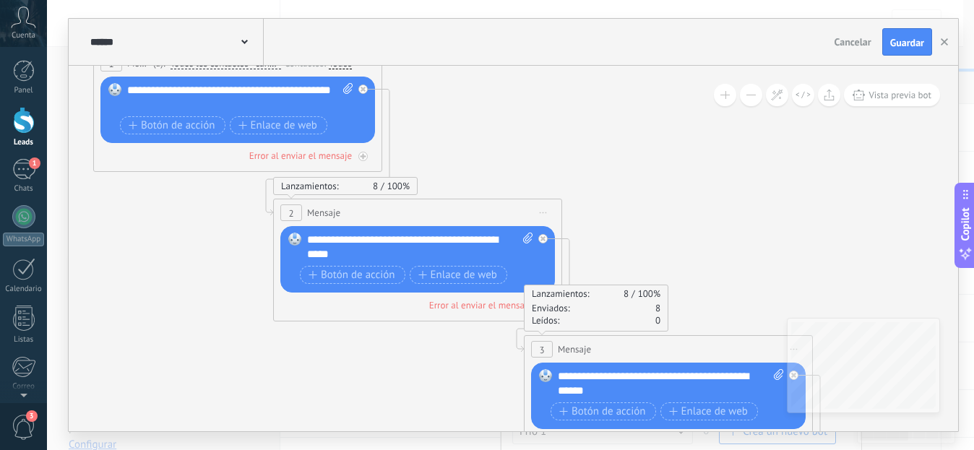
drag, startPoint x: 696, startPoint y: 211, endPoint x: 634, endPoint y: 175, distance: 71.2
click at [634, 175] on icon at bounding box center [368, 428] width 1613 height 1575
click at [805, 128] on icon at bounding box center [368, 428] width 1613 height 1575
click at [907, 41] on span "Guardar" at bounding box center [907, 43] width 34 height 10
click at [948, 39] on button "button" at bounding box center [944, 41] width 22 height 27
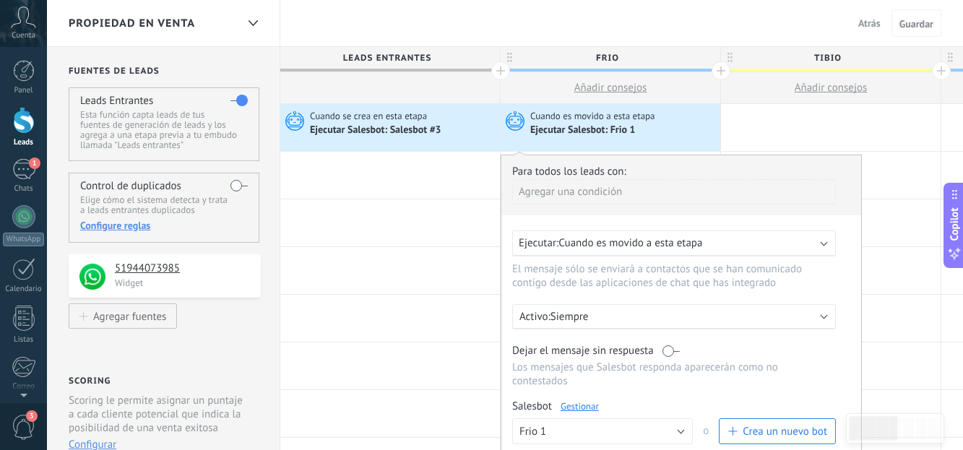
click at [587, 410] on link "Gestionar" at bounding box center [580, 406] width 38 height 12
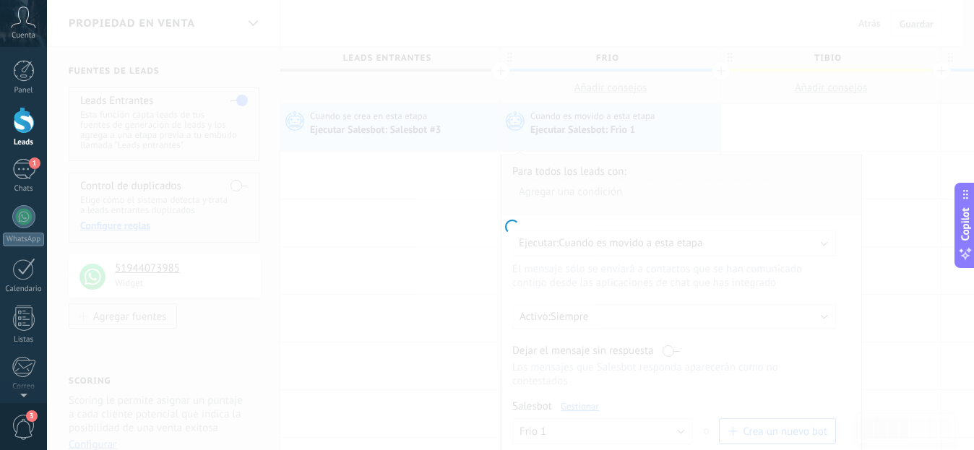
type input "******"
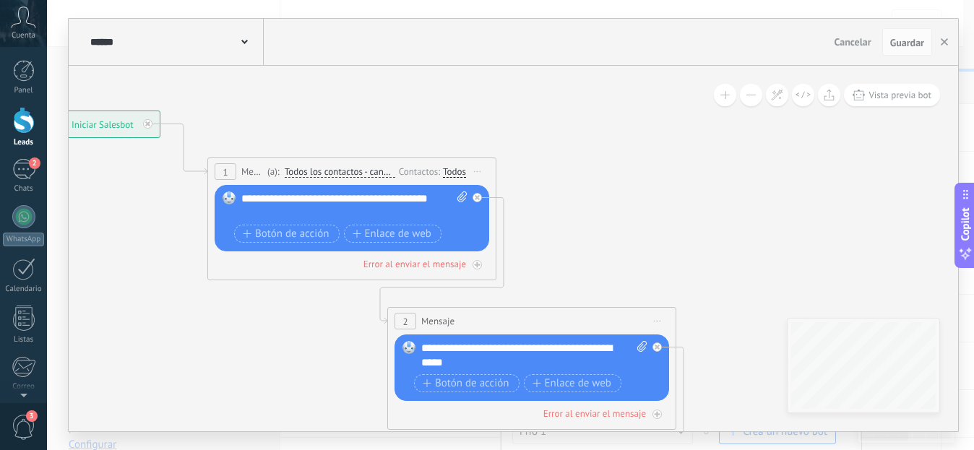
drag, startPoint x: 797, startPoint y: 186, endPoint x: 444, endPoint y: 118, distance: 359.2
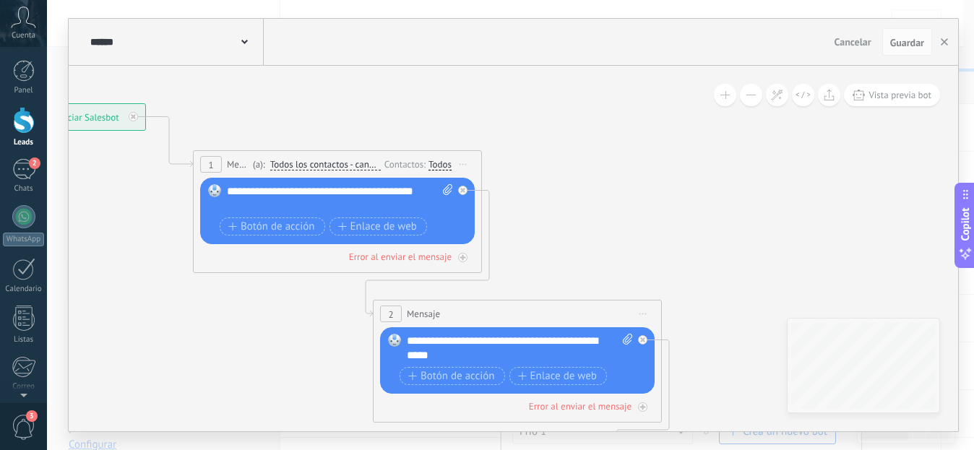
click at [452, 211] on span at bounding box center [446, 198] width 14 height 29
click input "Subir" at bounding box center [0, 0] width 0 height 0
click at [461, 187] on div at bounding box center [462, 190] width 9 height 9
click at [905, 46] on span "Guardar" at bounding box center [907, 43] width 34 height 10
click at [946, 43] on icon "button" at bounding box center [944, 41] width 7 height 7
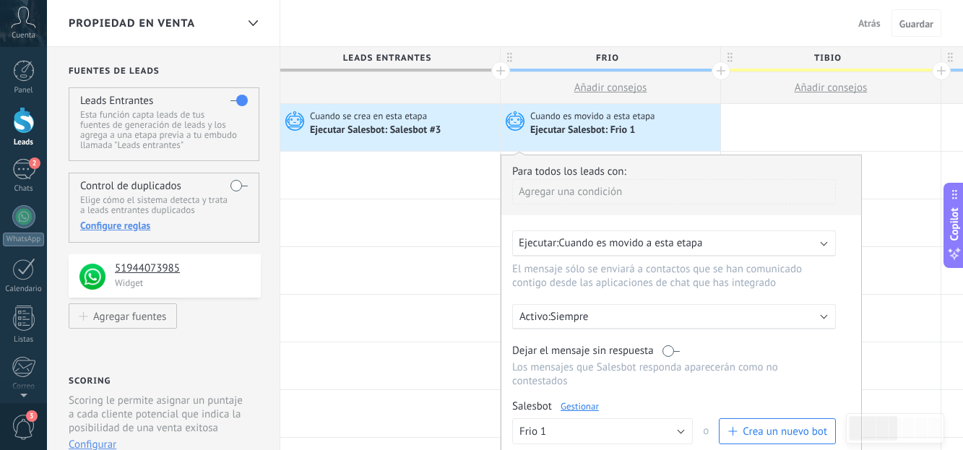
click at [677, 132] on div "Ejecutar Salesbot: Frio 1" at bounding box center [623, 130] width 186 height 14
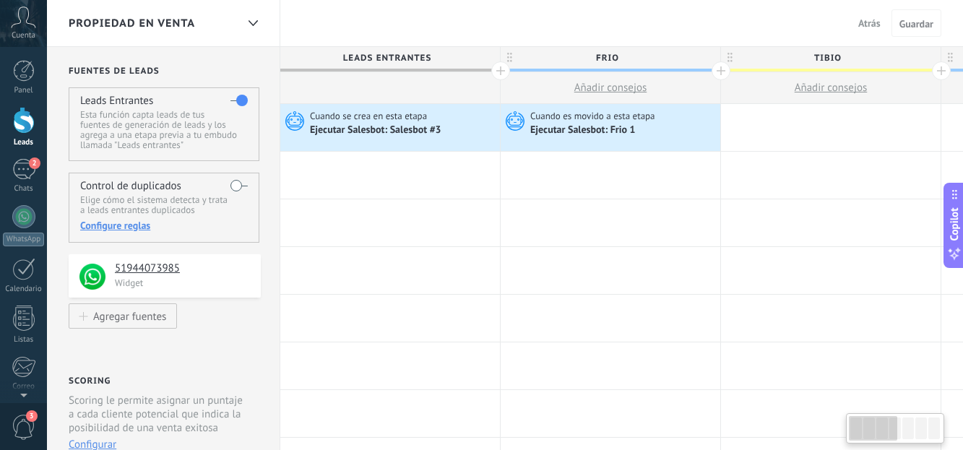
click at [689, 141] on div "Cuando es movido a esta etapa Ejecutar [PERSON_NAME]: Frio 1" at bounding box center [611, 127] width 220 height 47
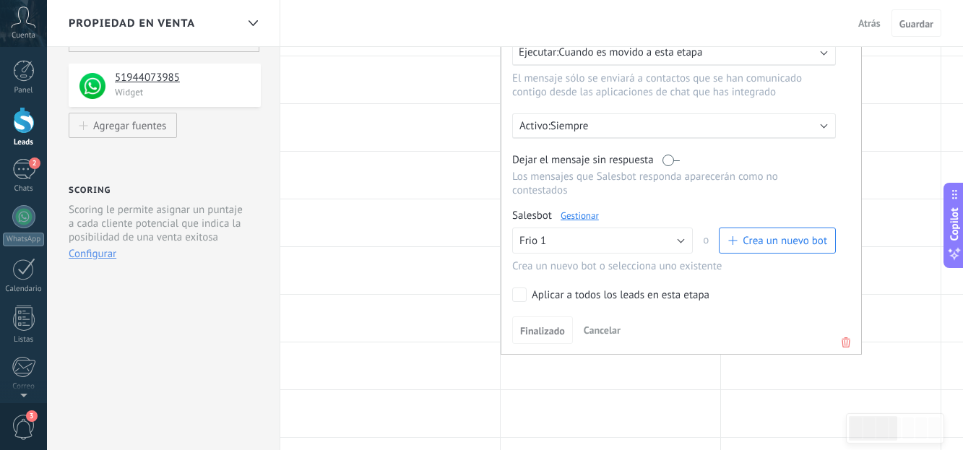
scroll to position [293, 0]
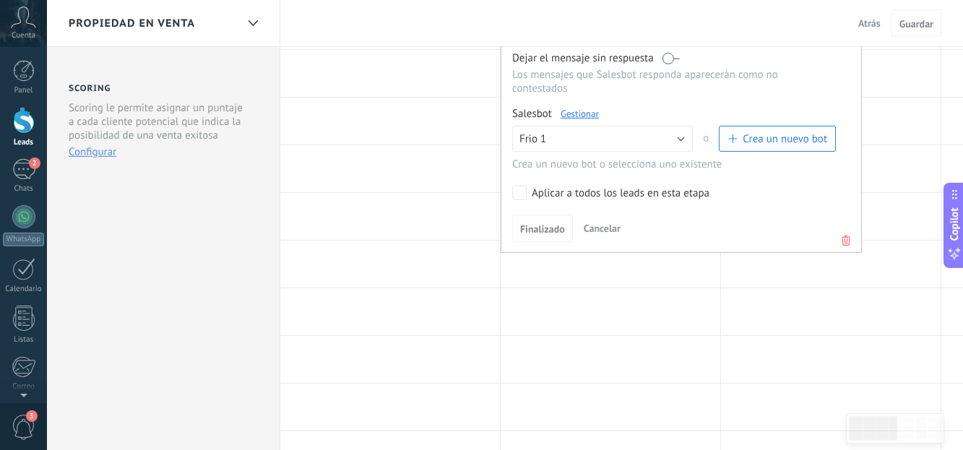
click at [849, 240] on icon at bounding box center [846, 240] width 16 height 17
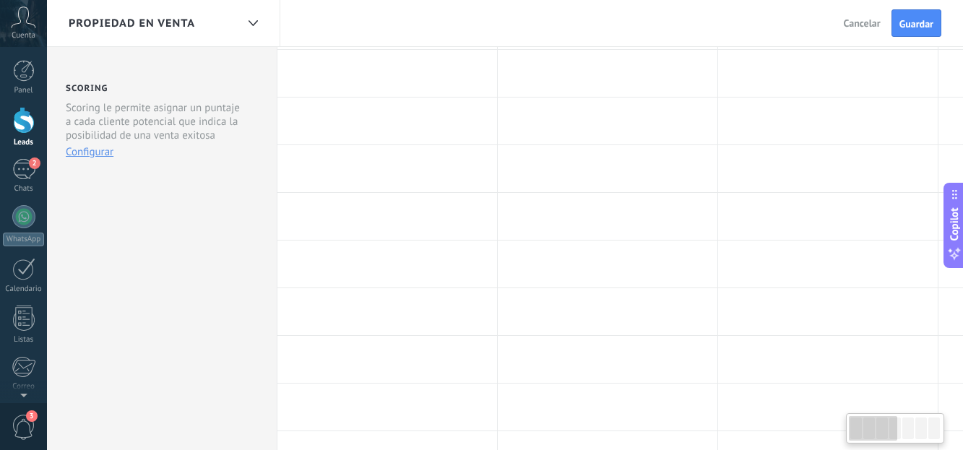
scroll to position [0, 0]
drag, startPoint x: 962, startPoint y: 165, endPoint x: 969, endPoint y: 141, distance: 24.9
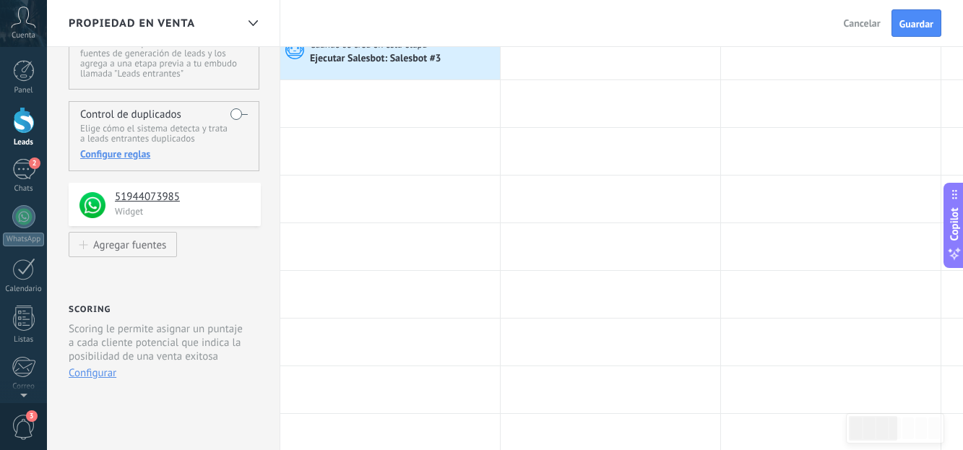
scroll to position [41, 0]
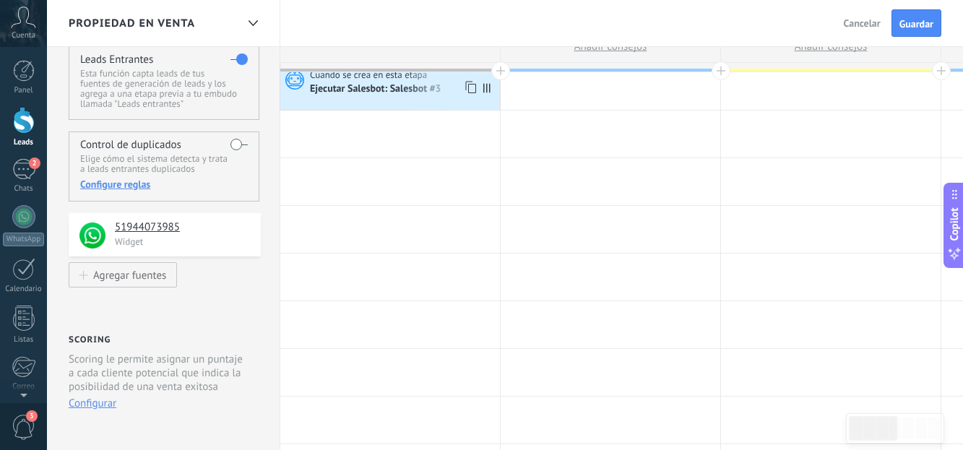
click at [443, 99] on div "Cuando se crea en esta etapa Ejecutar [PERSON_NAME]: Salesbot #3" at bounding box center [390, 86] width 220 height 47
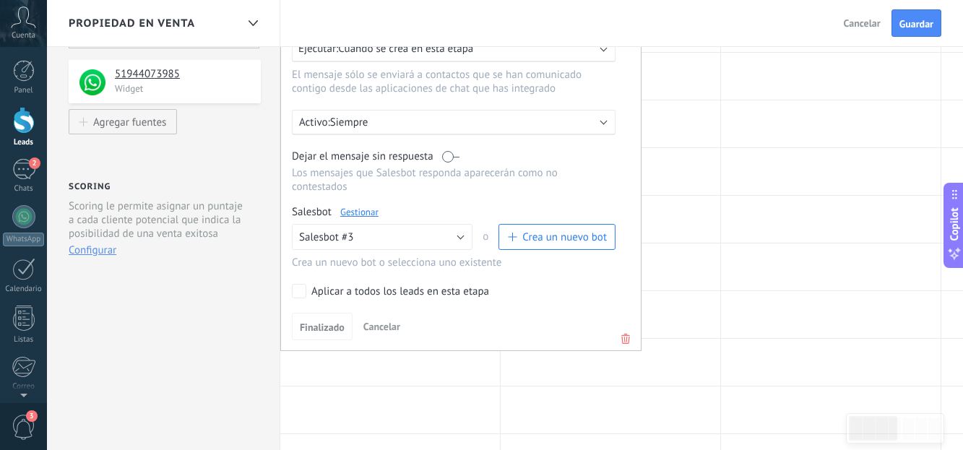
scroll to position [228, 0]
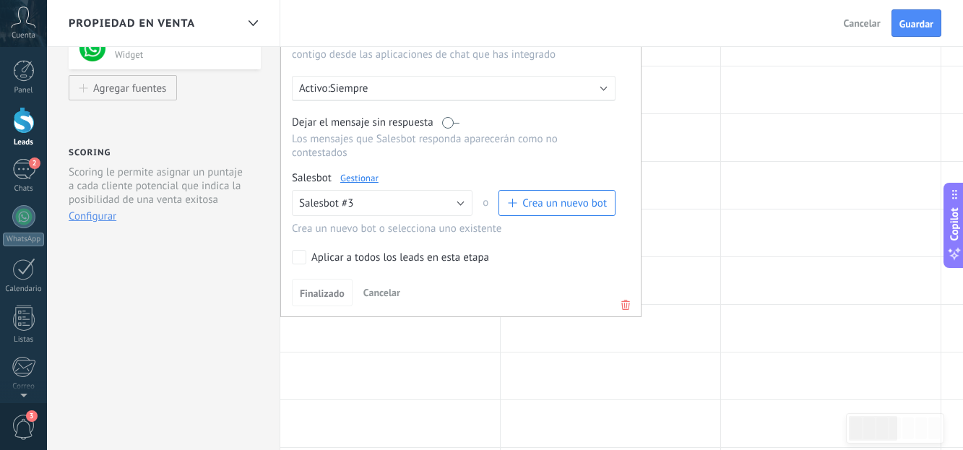
click at [625, 297] on icon at bounding box center [626, 304] width 16 height 17
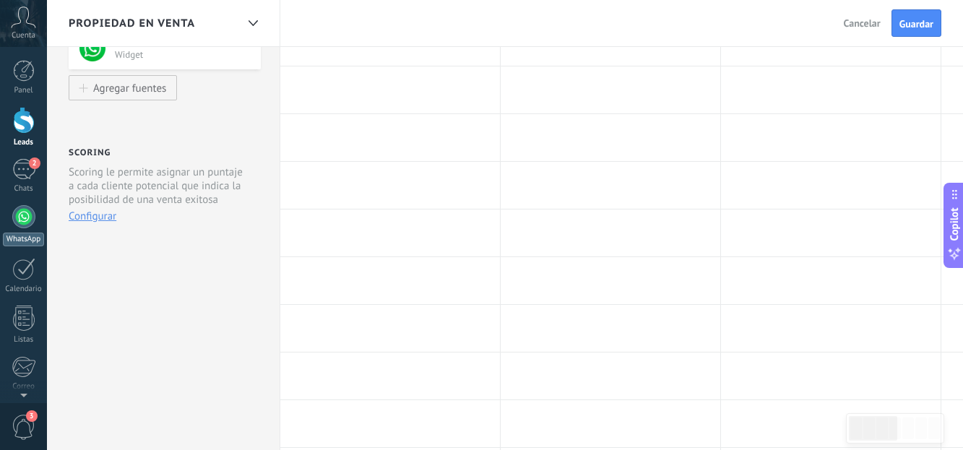
click at [22, 212] on div at bounding box center [23, 216] width 23 height 23
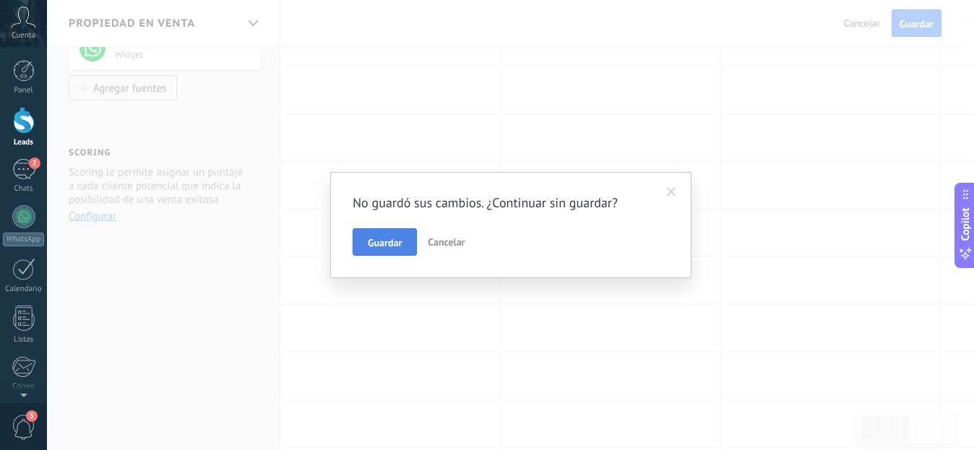
drag, startPoint x: 384, startPoint y: 258, endPoint x: 394, endPoint y: 246, distance: 15.8
click at [394, 246] on div "No guardó sus cambios. ¿Continuar sin guardar? Guardar Cancelar" at bounding box center [510, 225] width 361 height 106
click at [394, 246] on span "Guardar" at bounding box center [385, 243] width 34 height 10
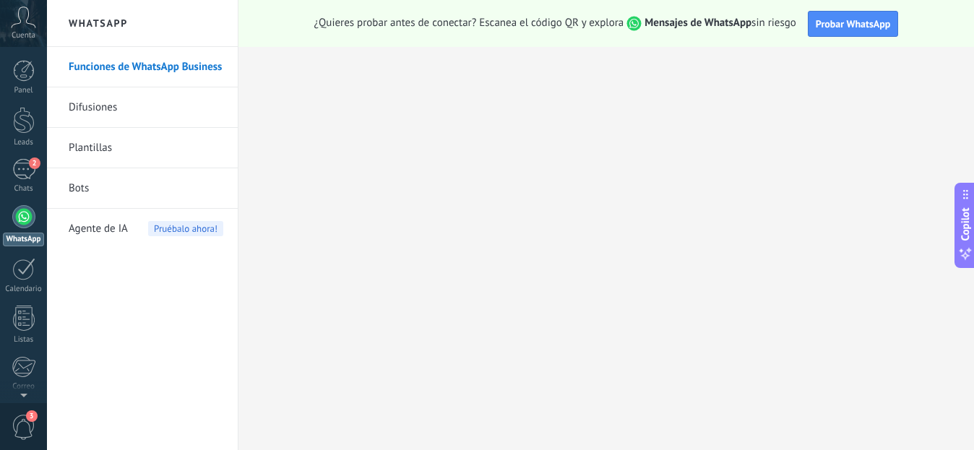
click at [20, 226] on div at bounding box center [23, 216] width 23 height 23
click at [22, 218] on div at bounding box center [23, 216] width 23 height 23
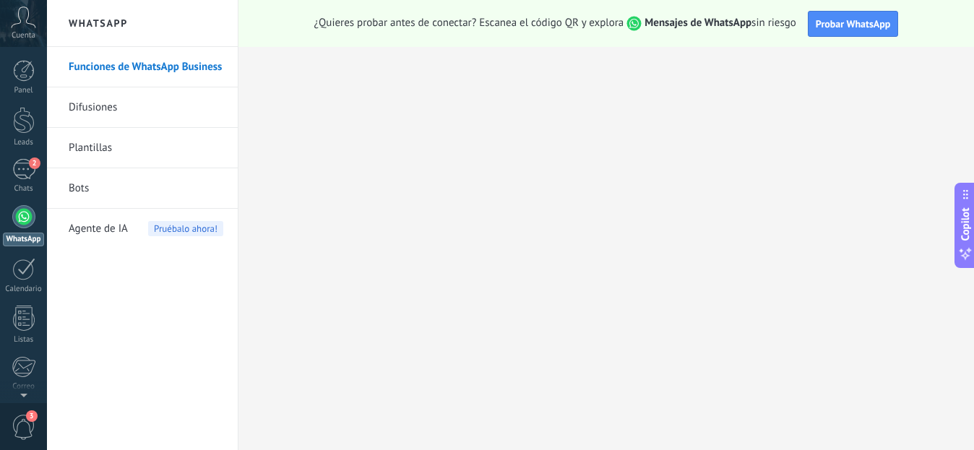
click at [22, 217] on div at bounding box center [23, 216] width 23 height 23
click at [21, 17] on icon at bounding box center [23, 18] width 25 height 22
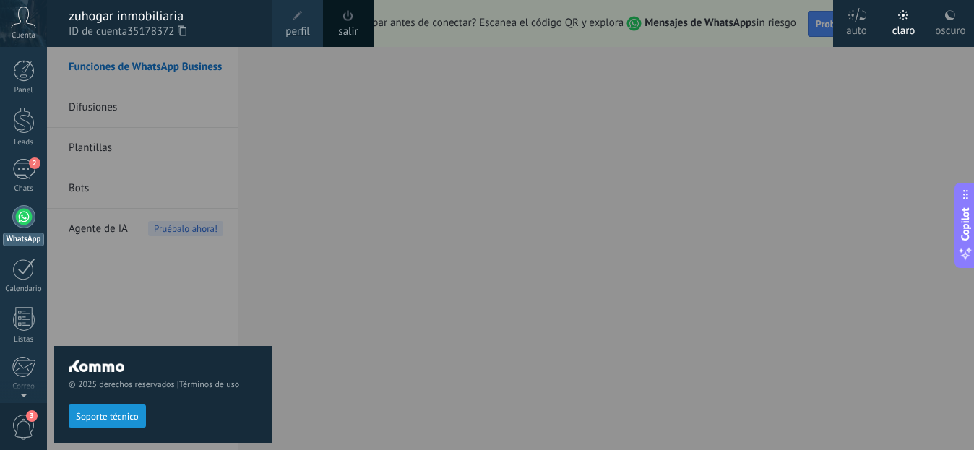
click at [14, 242] on div "WhatsApp" at bounding box center [23, 240] width 41 height 14
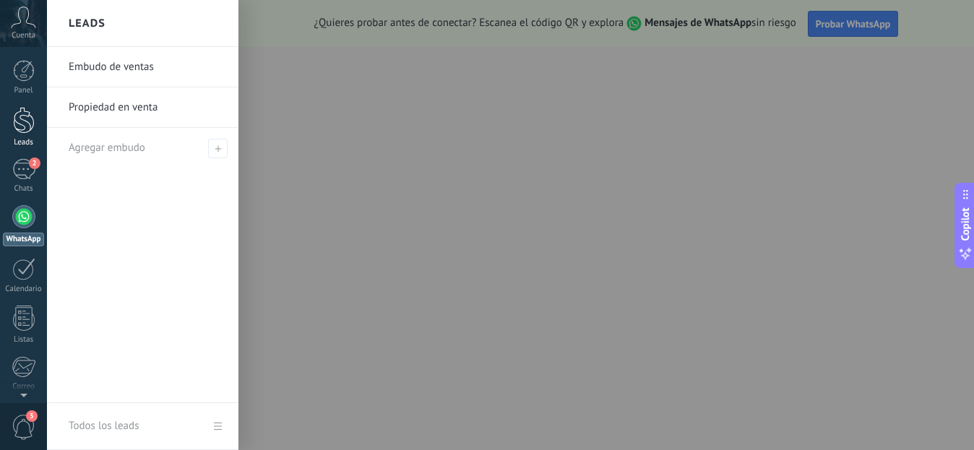
click at [27, 121] on div at bounding box center [24, 120] width 22 height 27
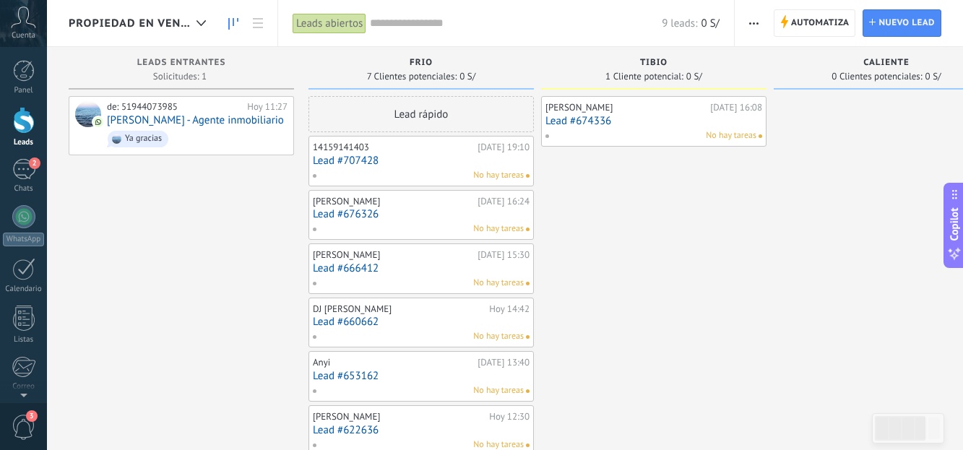
click at [632, 121] on link "Lead #674336" at bounding box center [653, 121] width 217 height 12
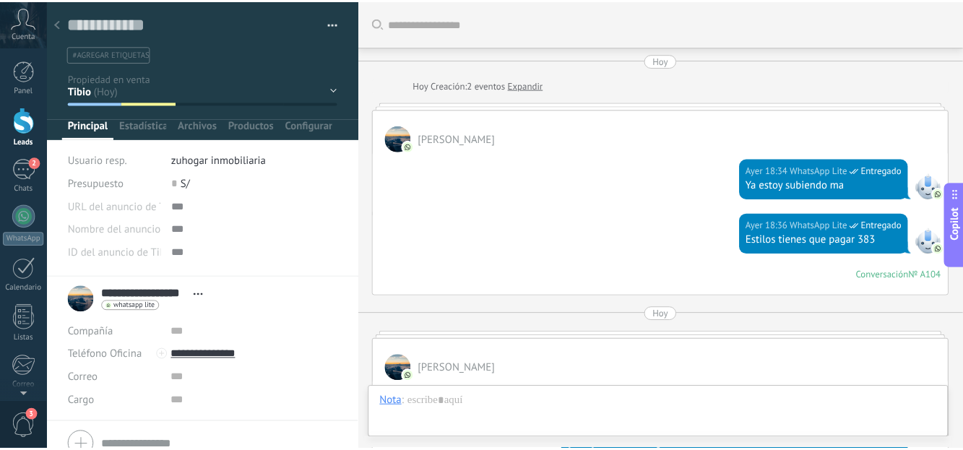
scroll to position [1585, 0]
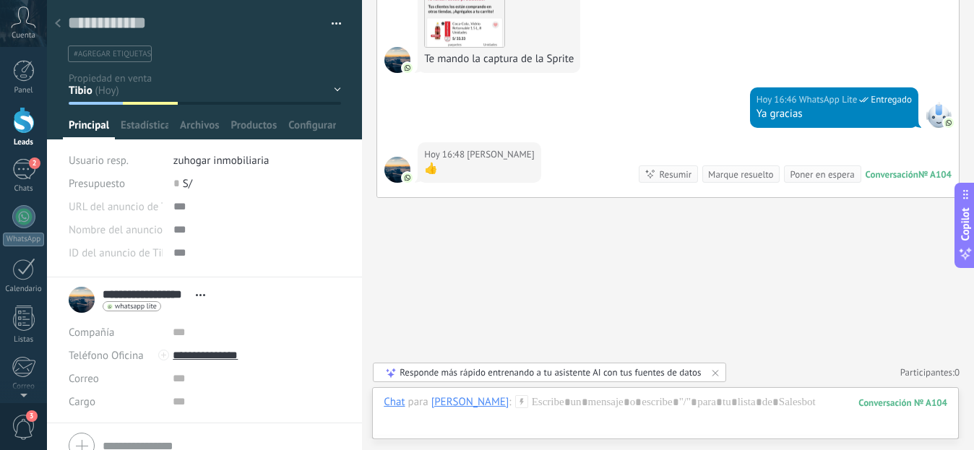
click at [54, 25] on div at bounding box center [58, 24] width 20 height 28
